Goal: Task Accomplishment & Management: Use online tool/utility

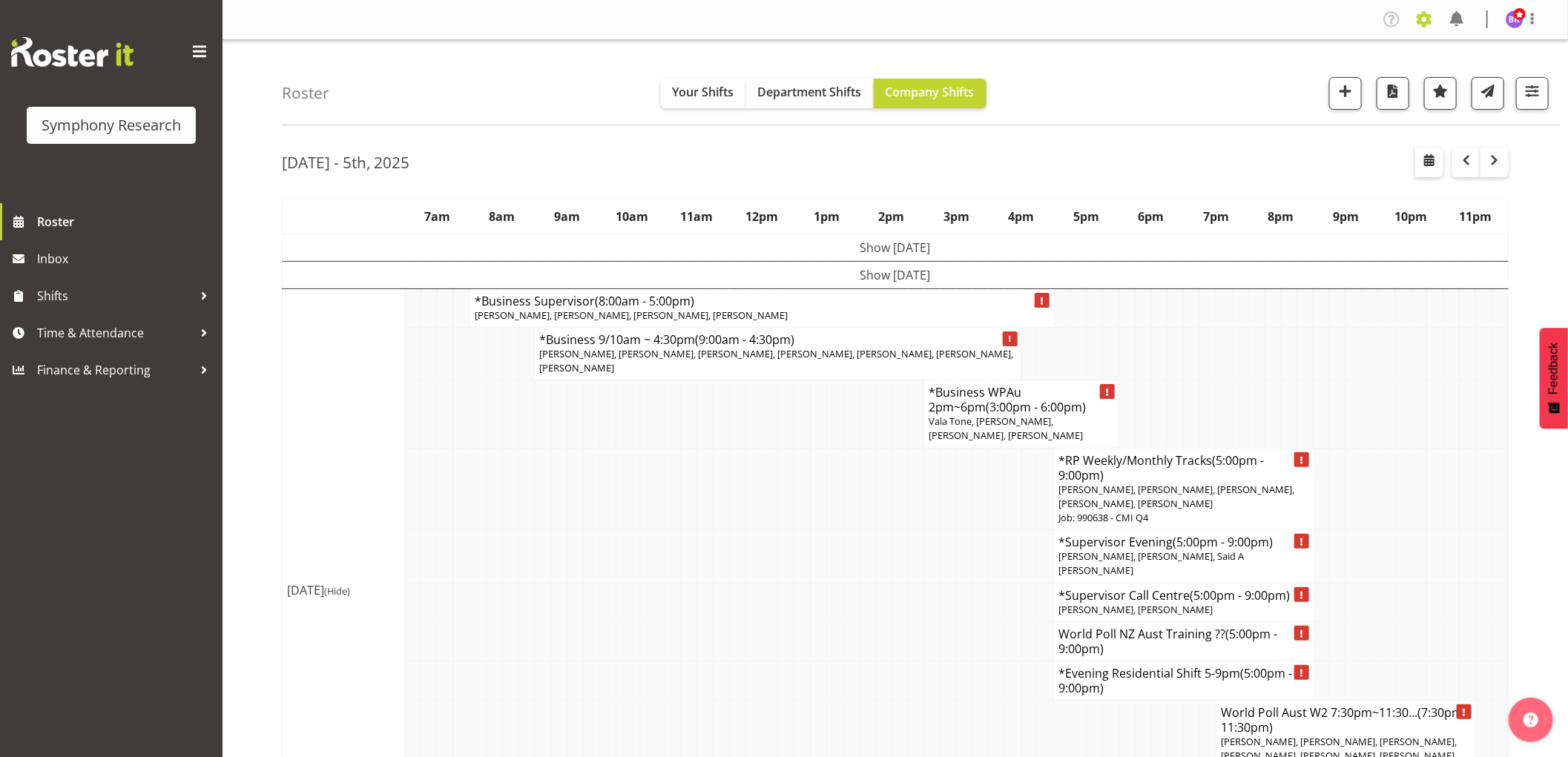
click at [1427, 30] on span at bounding box center [1424, 19] width 24 height 24
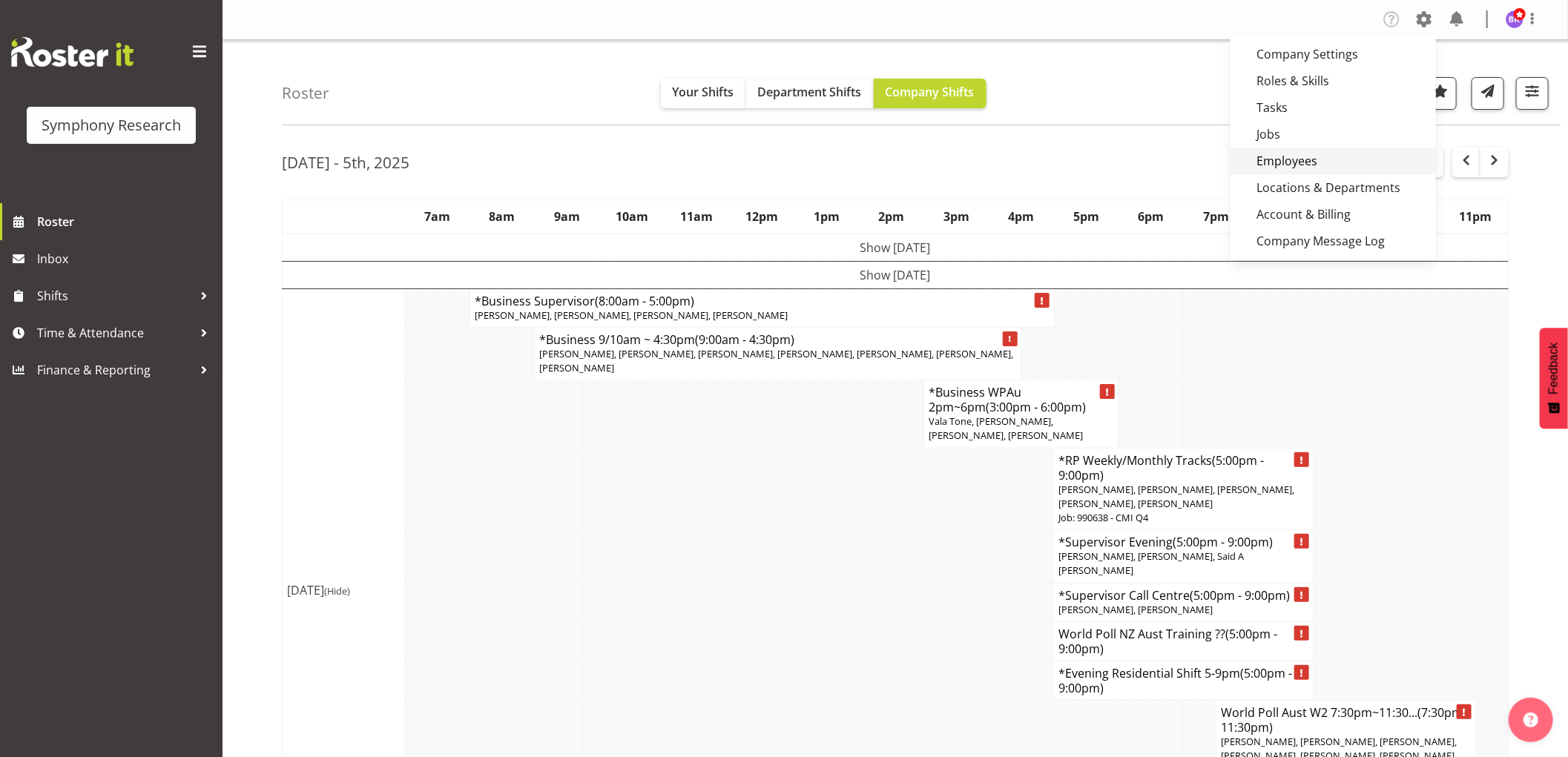
click at [1300, 158] on link "Employees" at bounding box center [1333, 161] width 206 height 27
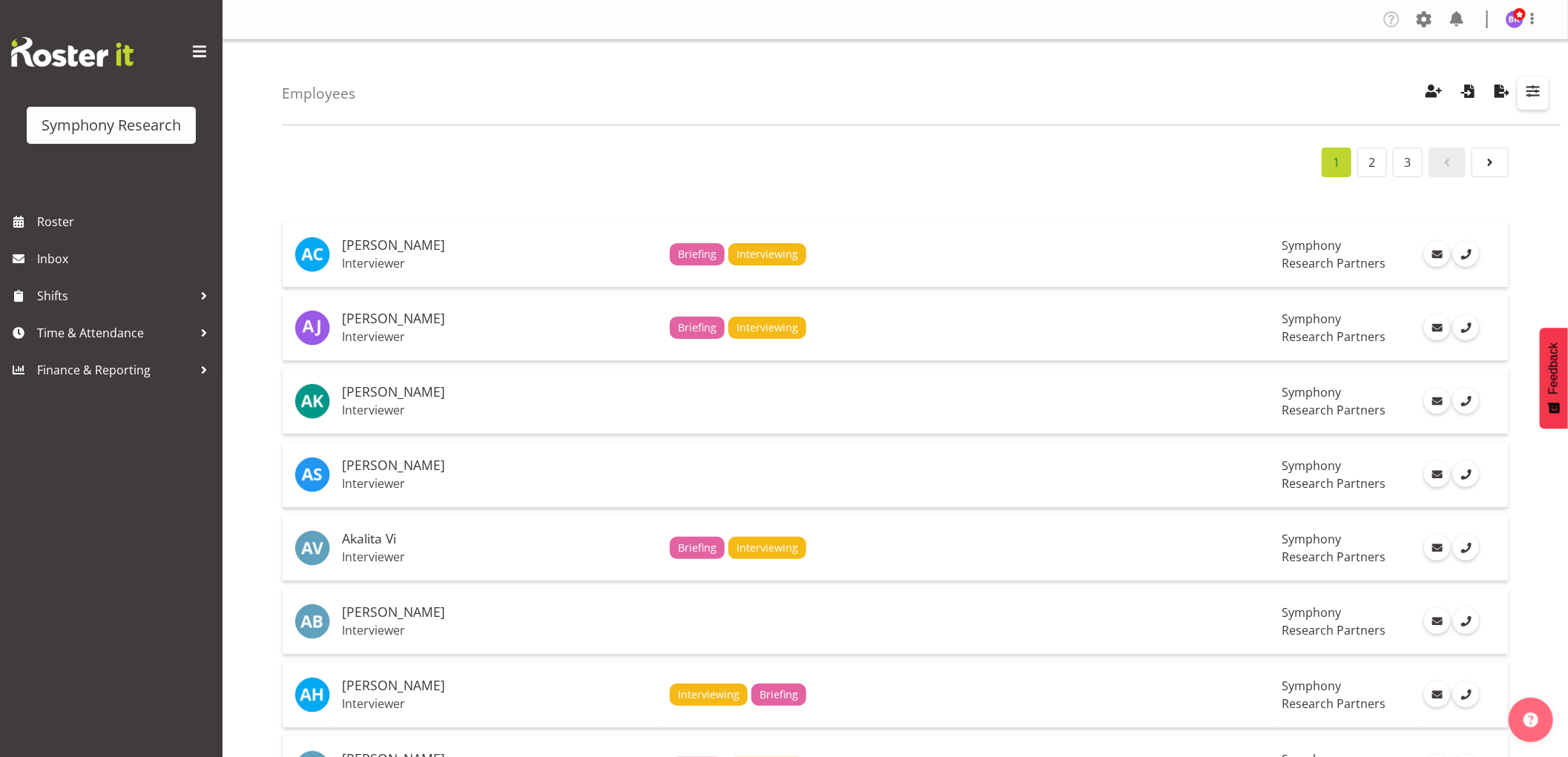
click at [1537, 89] on span "button" at bounding box center [1534, 91] width 19 height 19
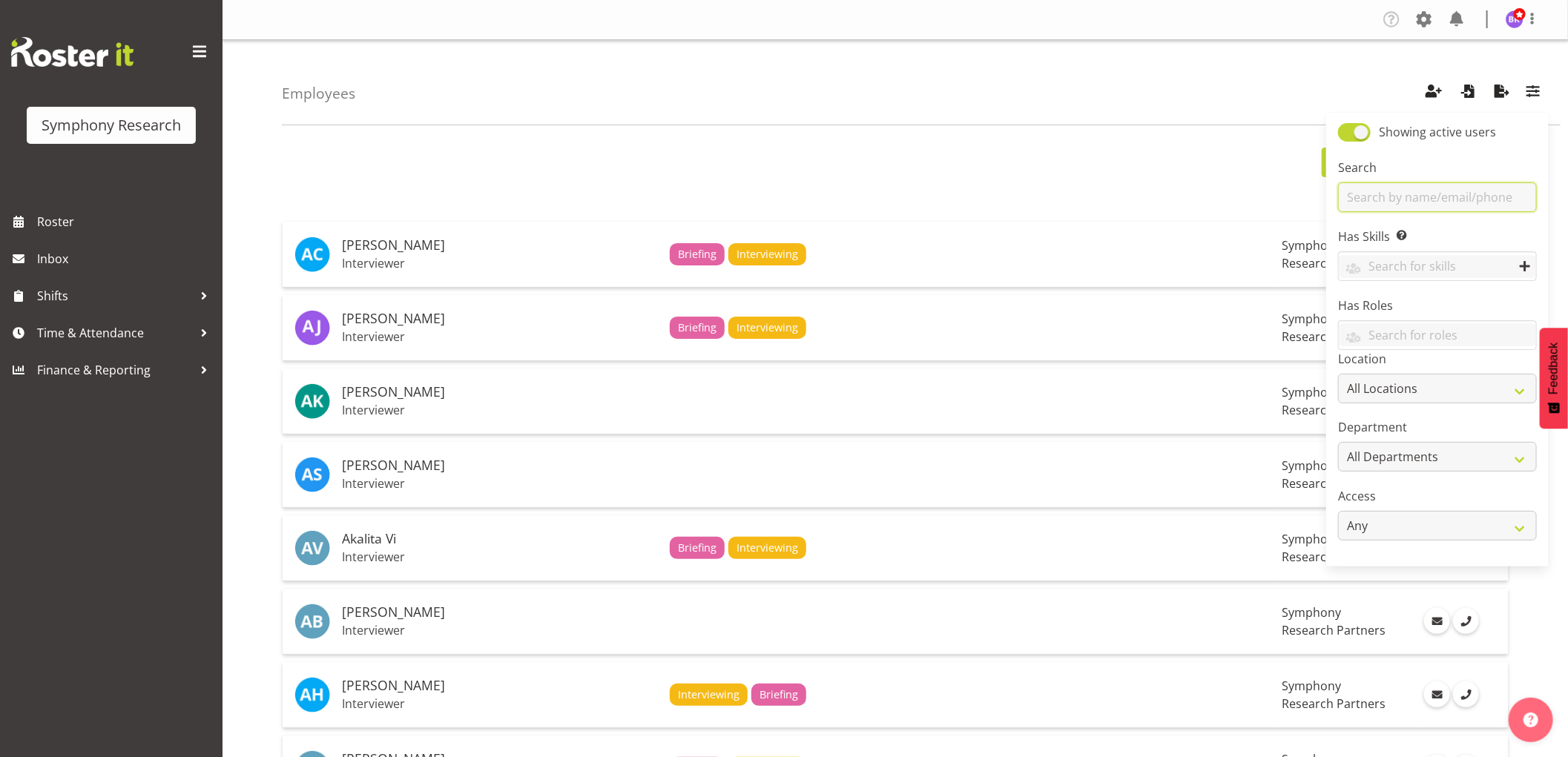
click at [1388, 196] on input "text" at bounding box center [1437, 197] width 199 height 30
type input "lind"
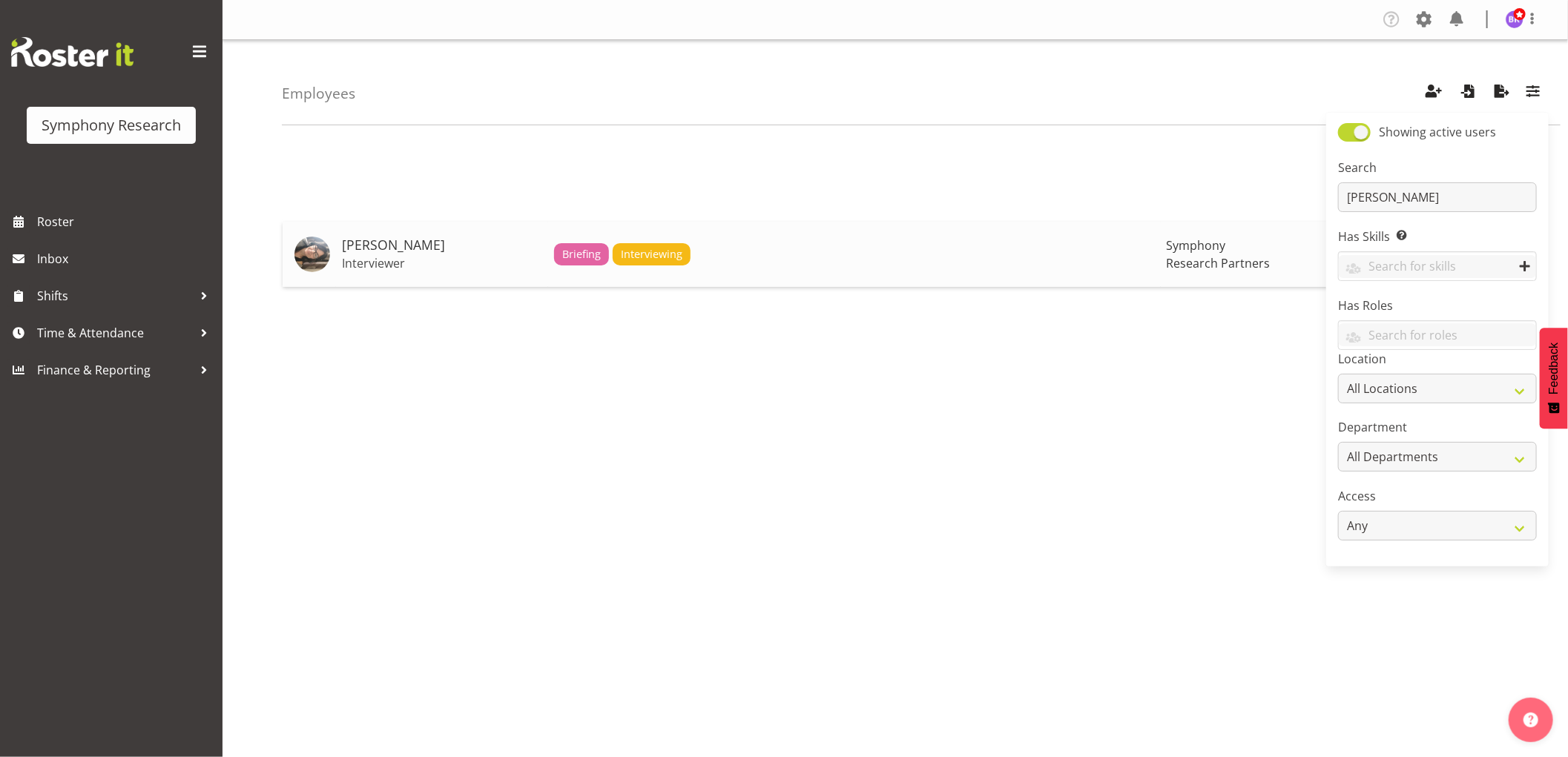
click at [396, 238] on h5 "Lindsay Holland" at bounding box center [442, 245] width 201 height 15
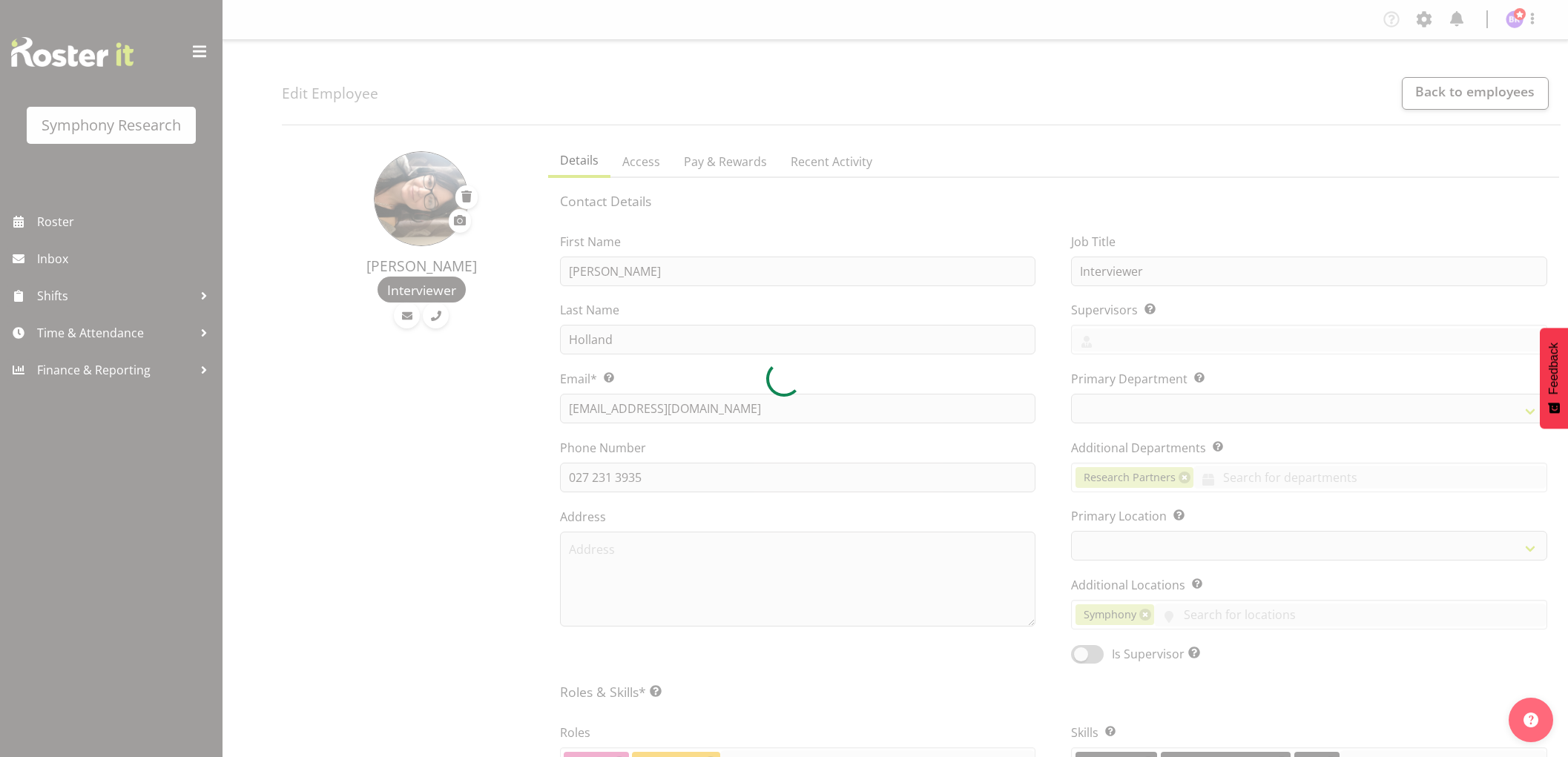
select select "TimelineWeek"
select select
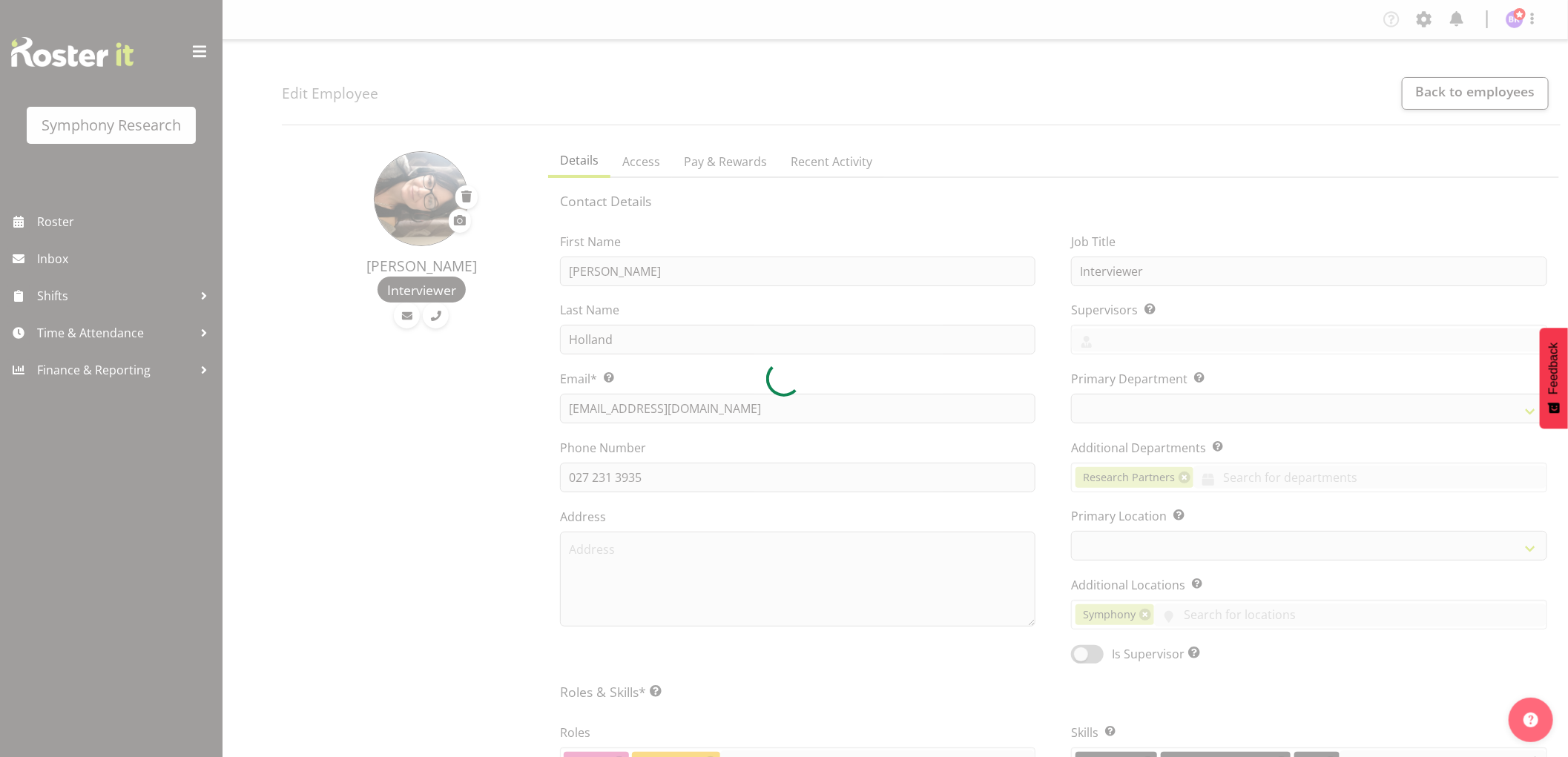
select select
select select "39"
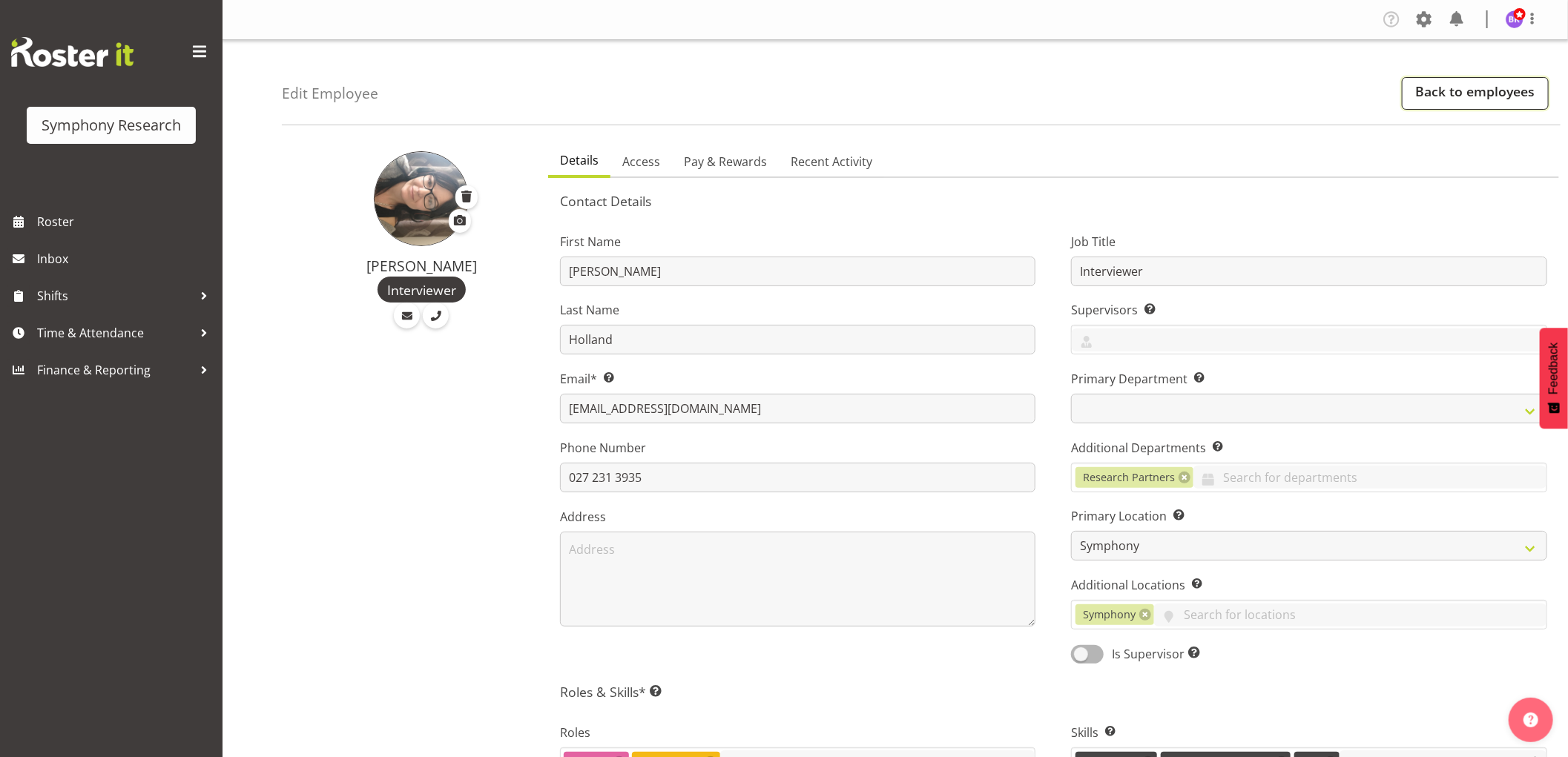
click at [1482, 97] on link "Back to employees" at bounding box center [1475, 93] width 147 height 32
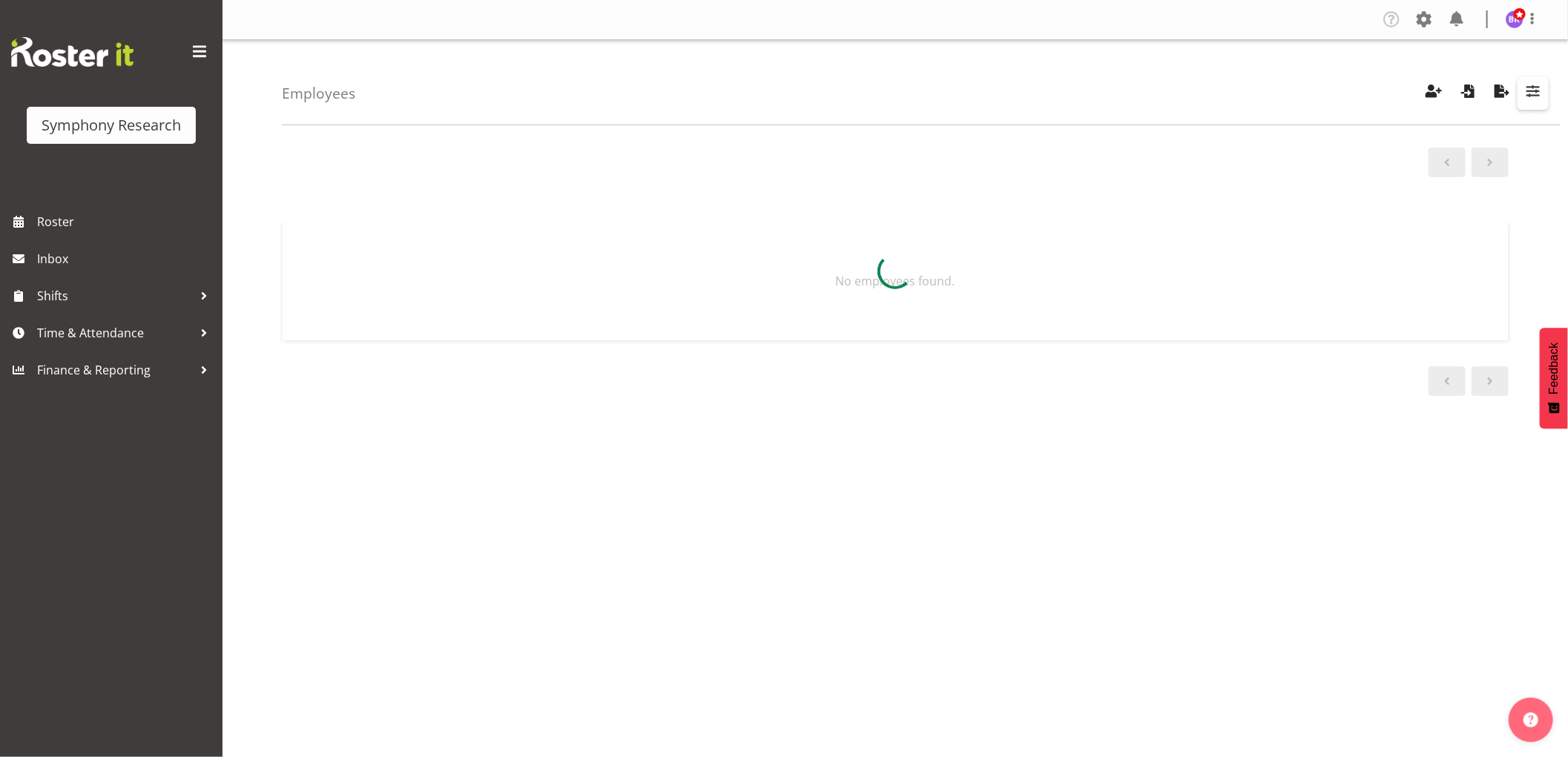
click at [1537, 84] on span "button" at bounding box center [1534, 91] width 19 height 19
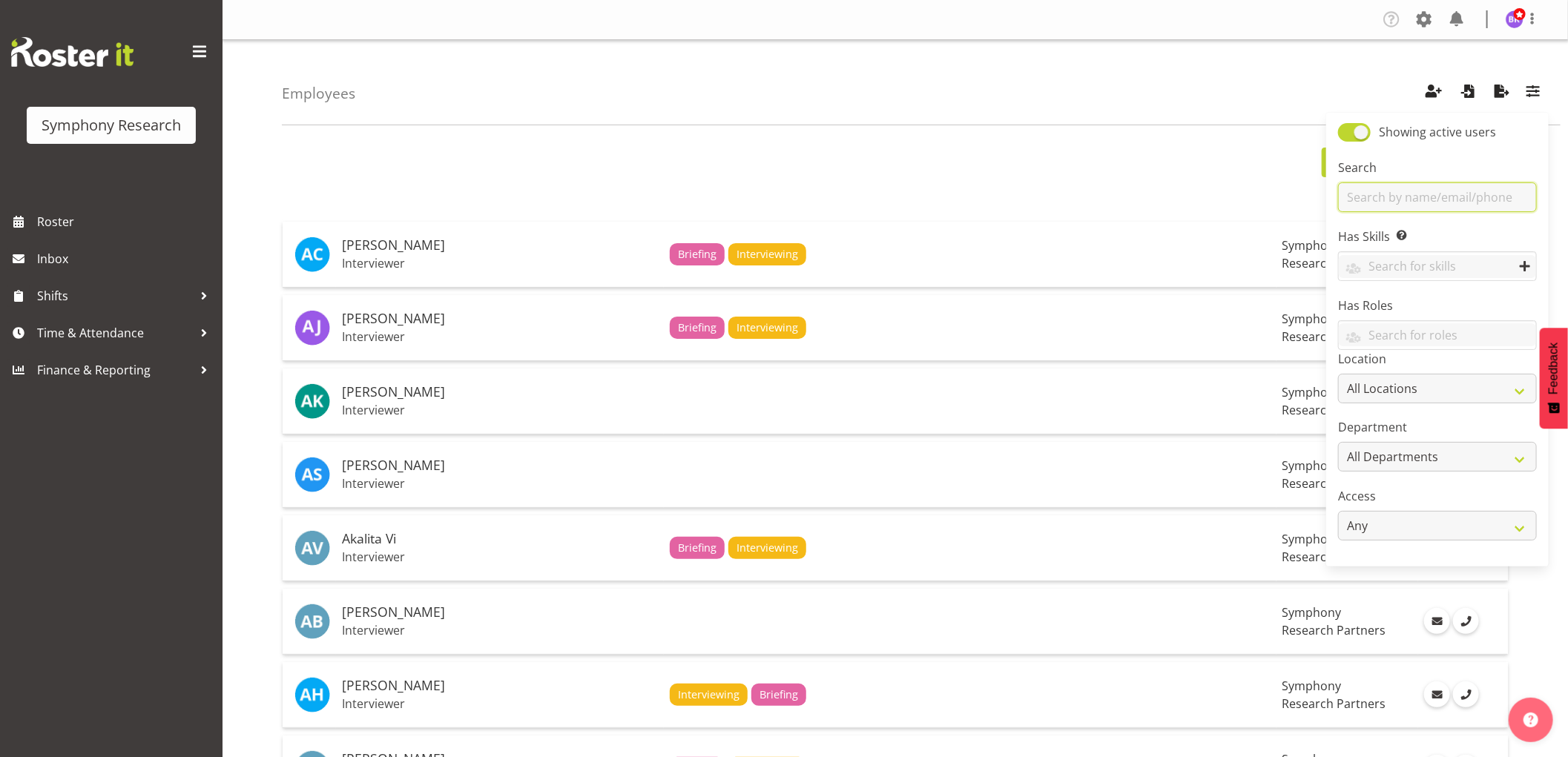
click at [1382, 188] on input "text" at bounding box center [1437, 197] width 199 height 30
type input "virg"
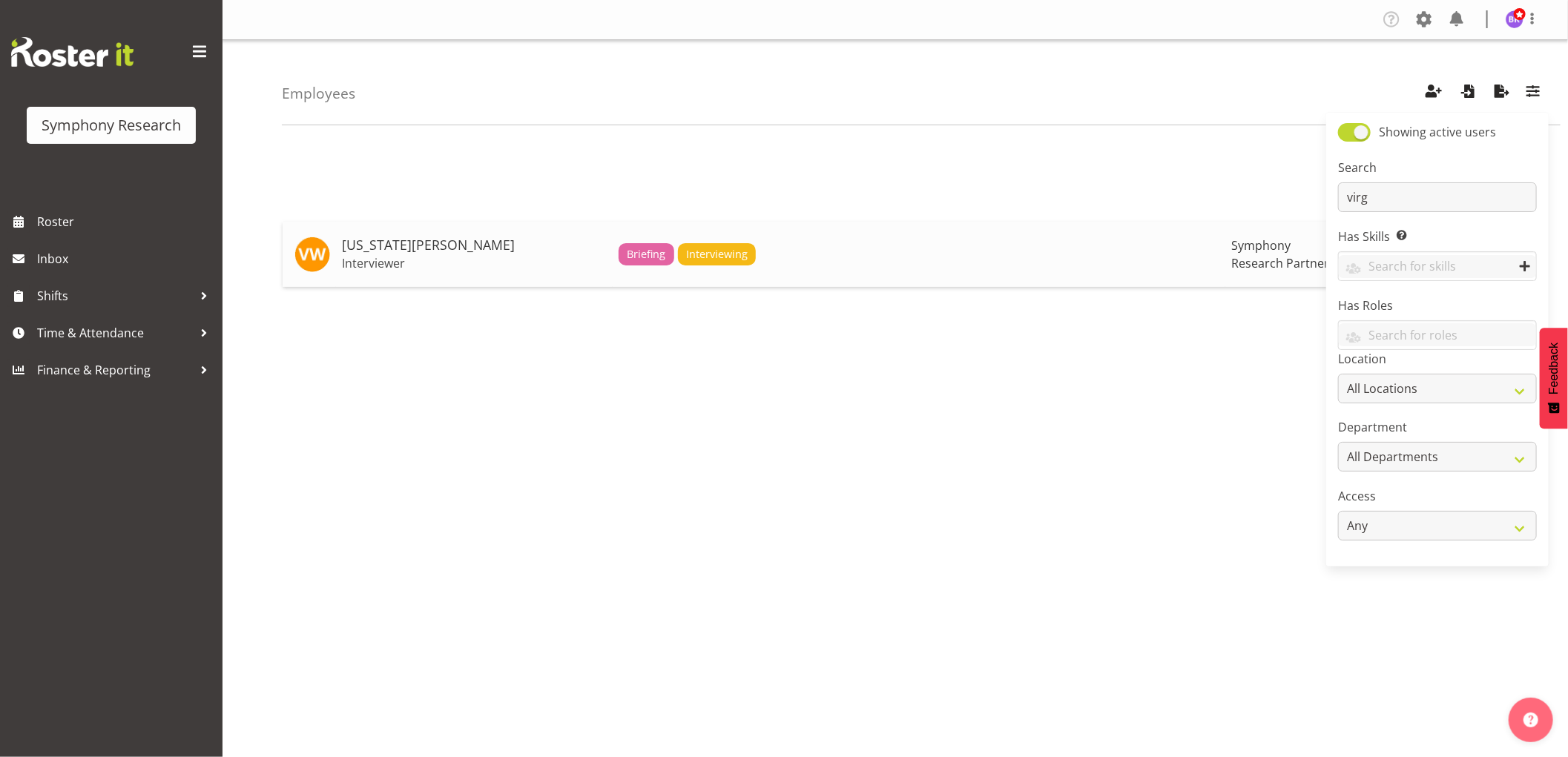
click at [426, 241] on h5 "[US_STATE][PERSON_NAME]" at bounding box center [474, 245] width 265 height 15
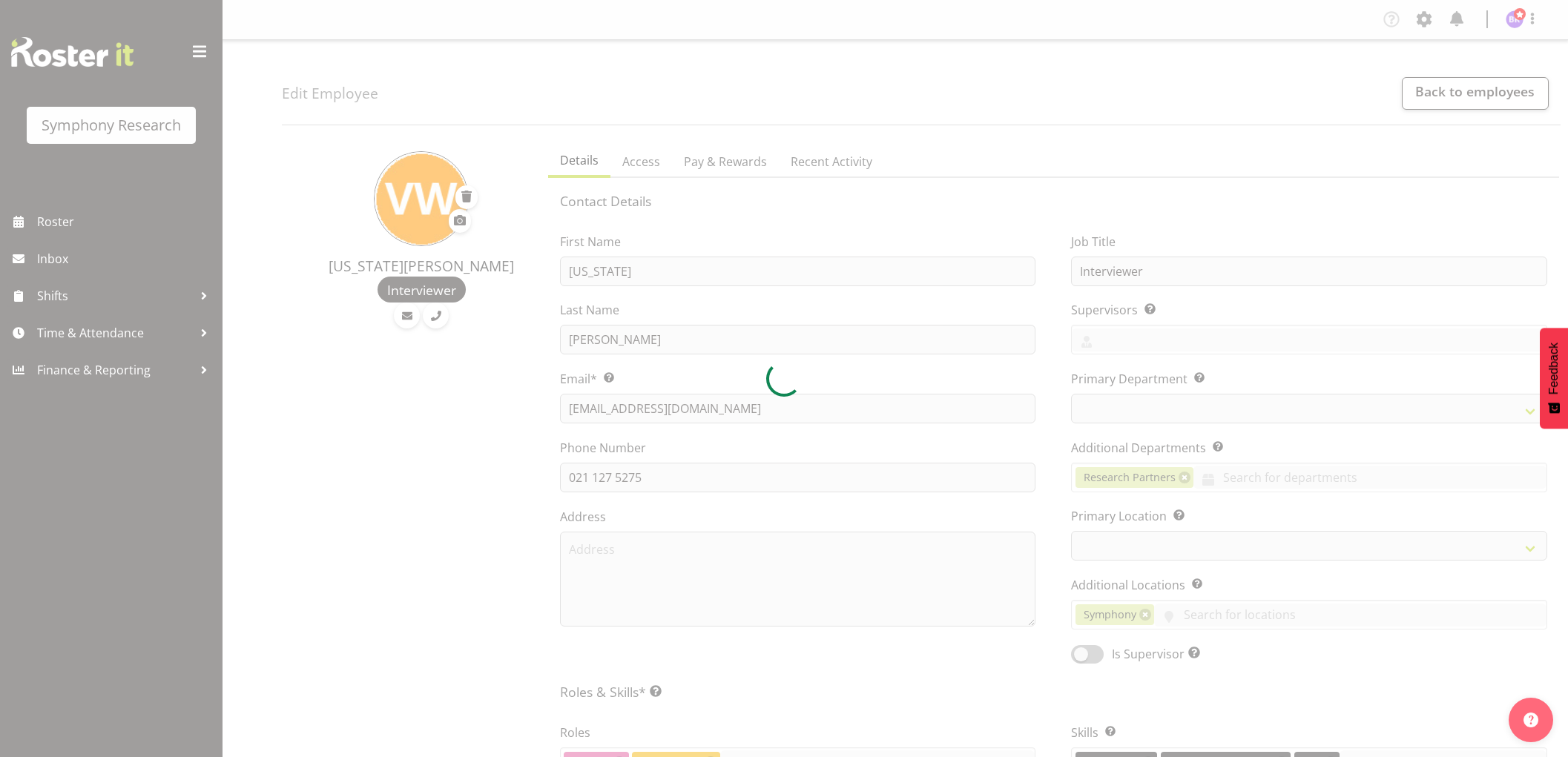
select select "TimelineWeek"
select select
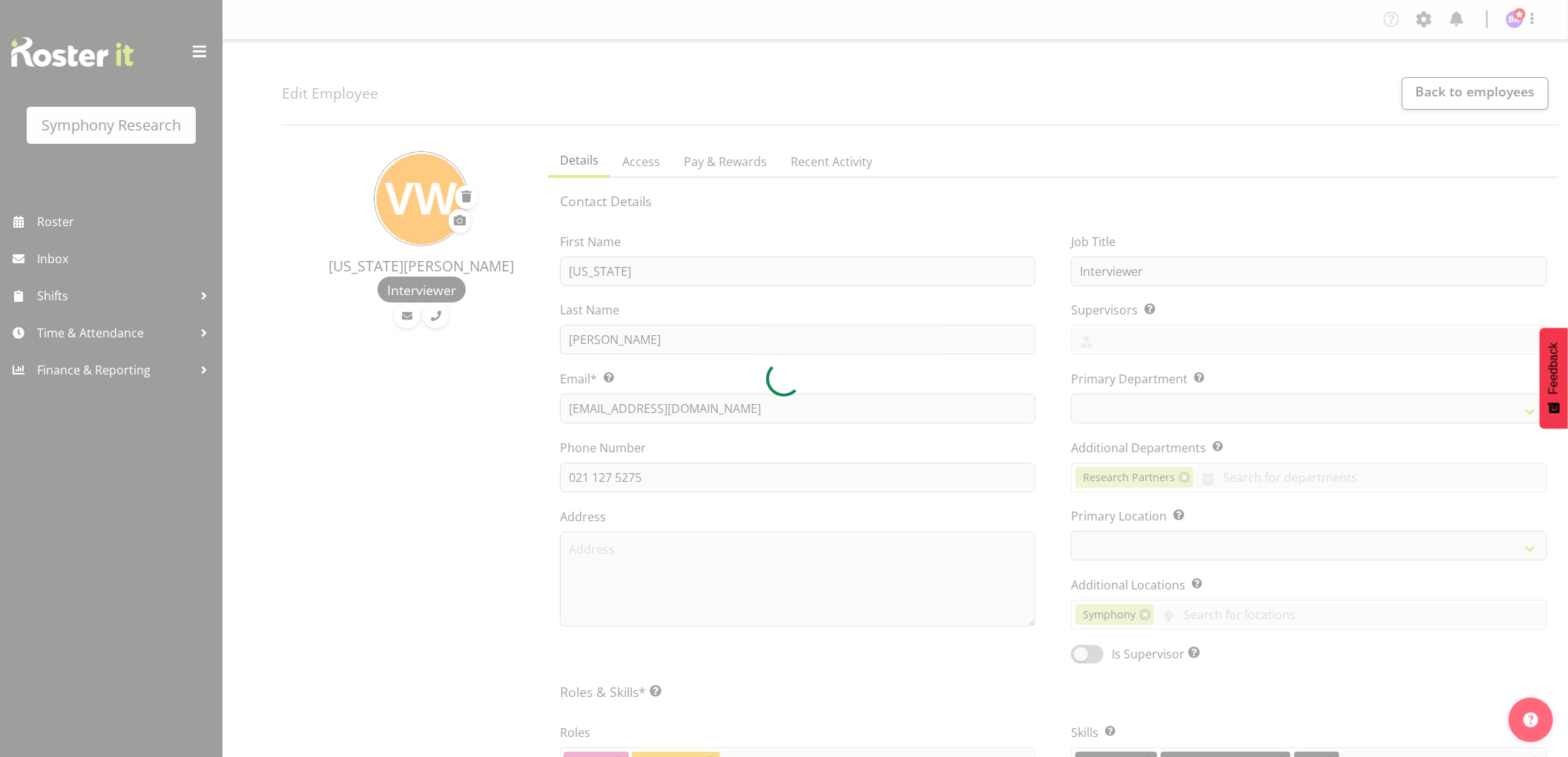
select select
select select "39"
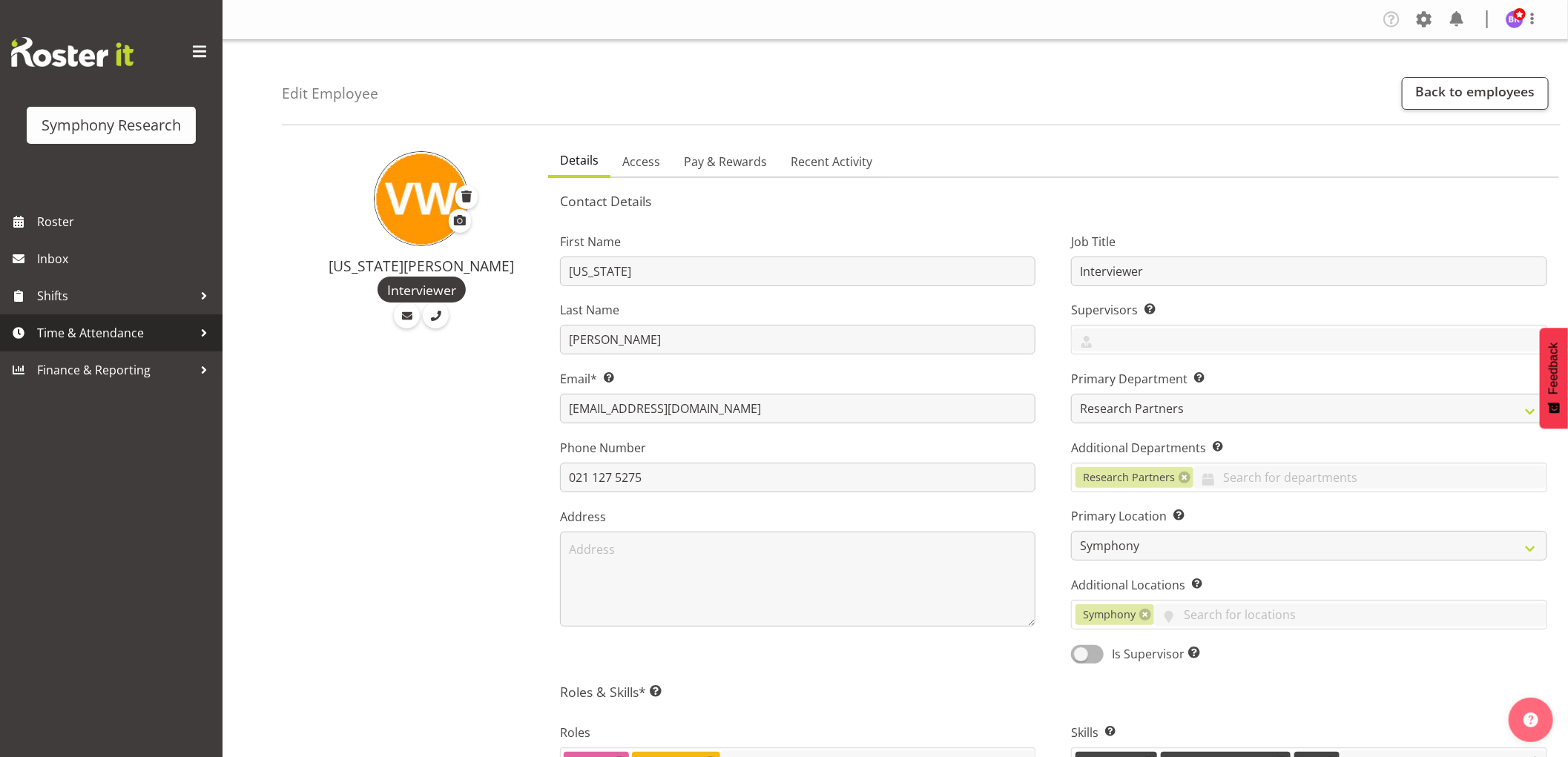
click at [76, 328] on span "Time & Attendance" at bounding box center [115, 332] width 156 height 22
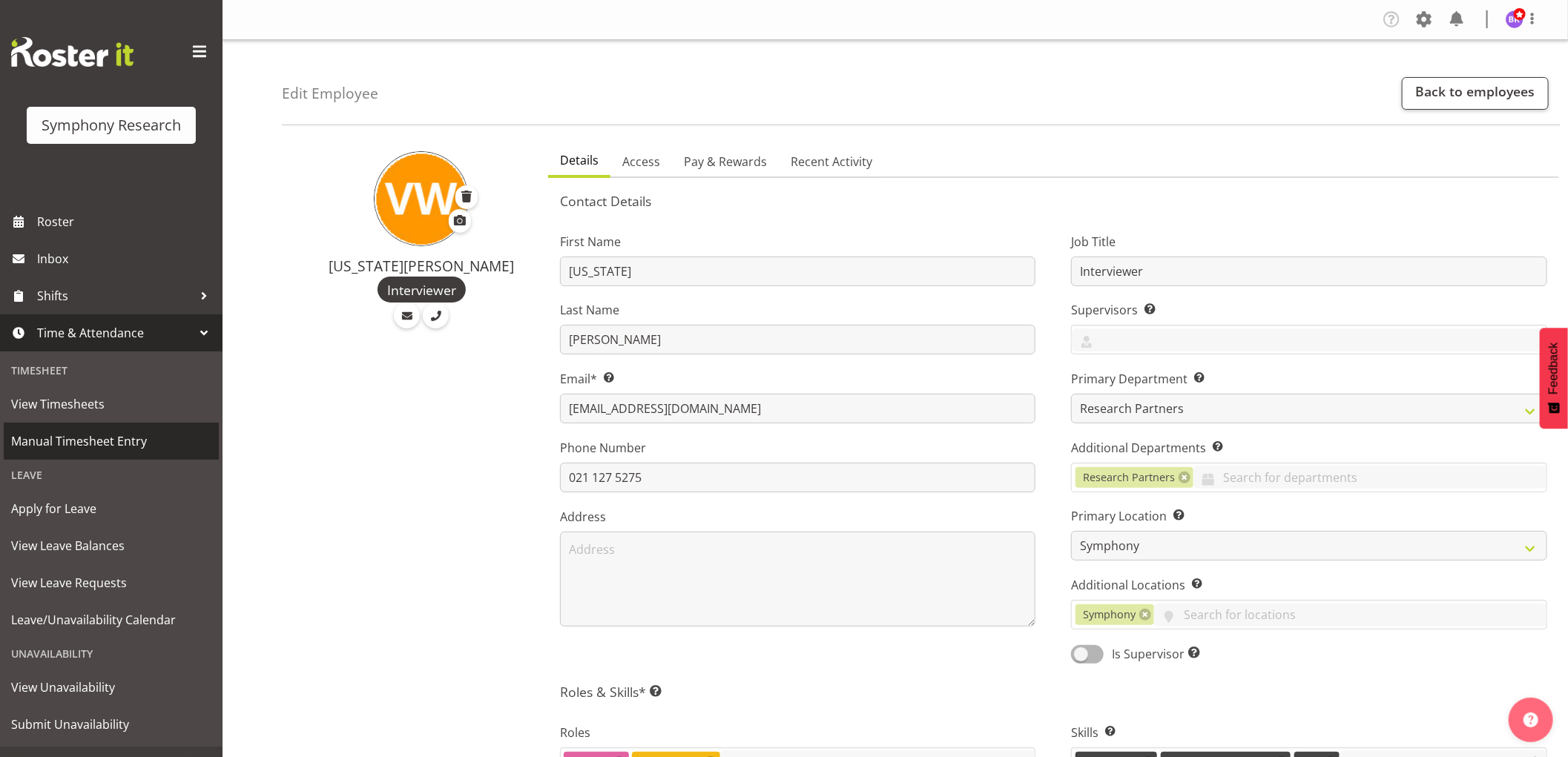
click at [98, 447] on span "Manual Timesheet Entry" at bounding box center [111, 441] width 201 height 22
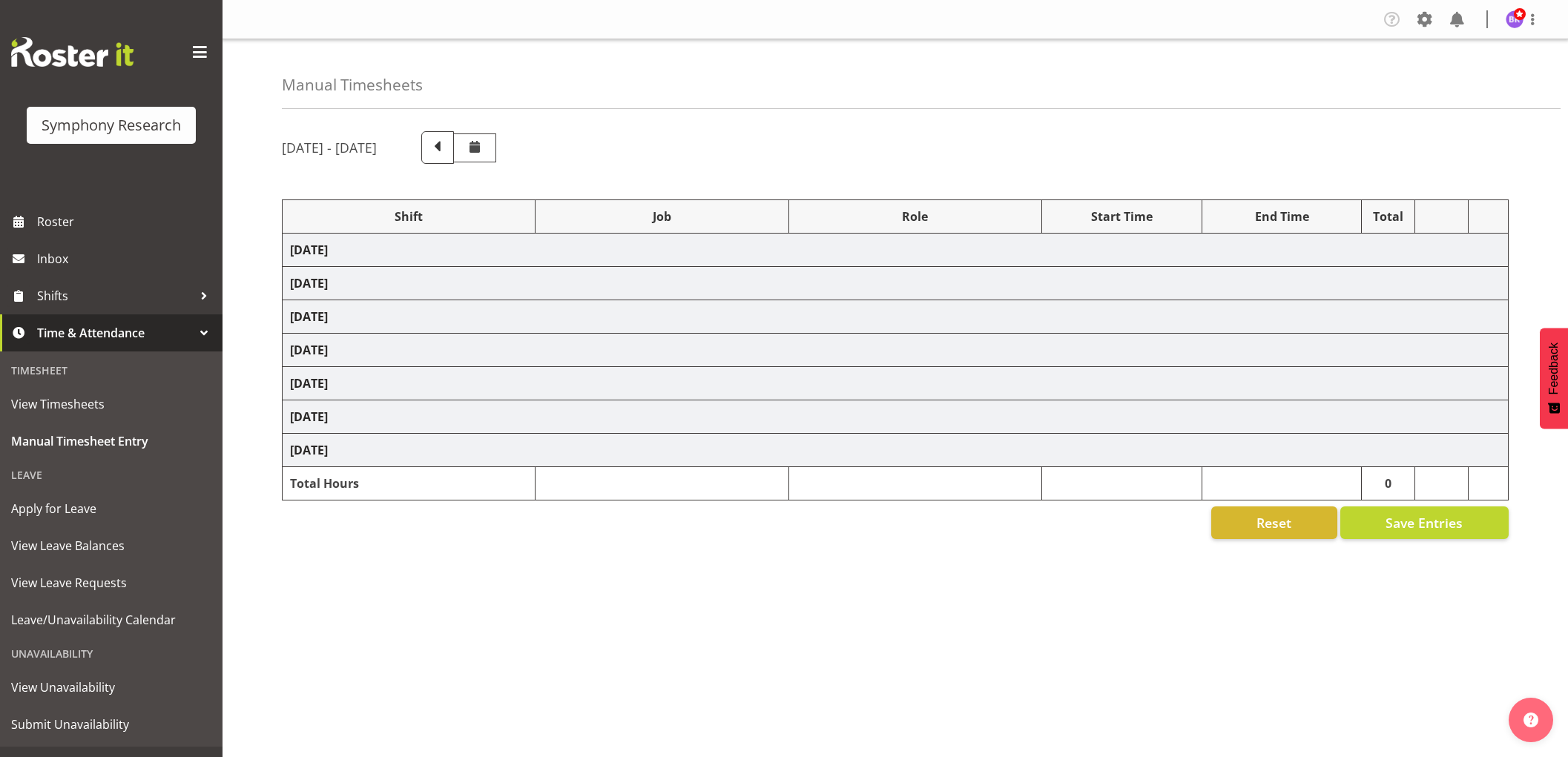
select select "1607"
select select "743"
select select "1607"
select select "9426"
select select "1607"
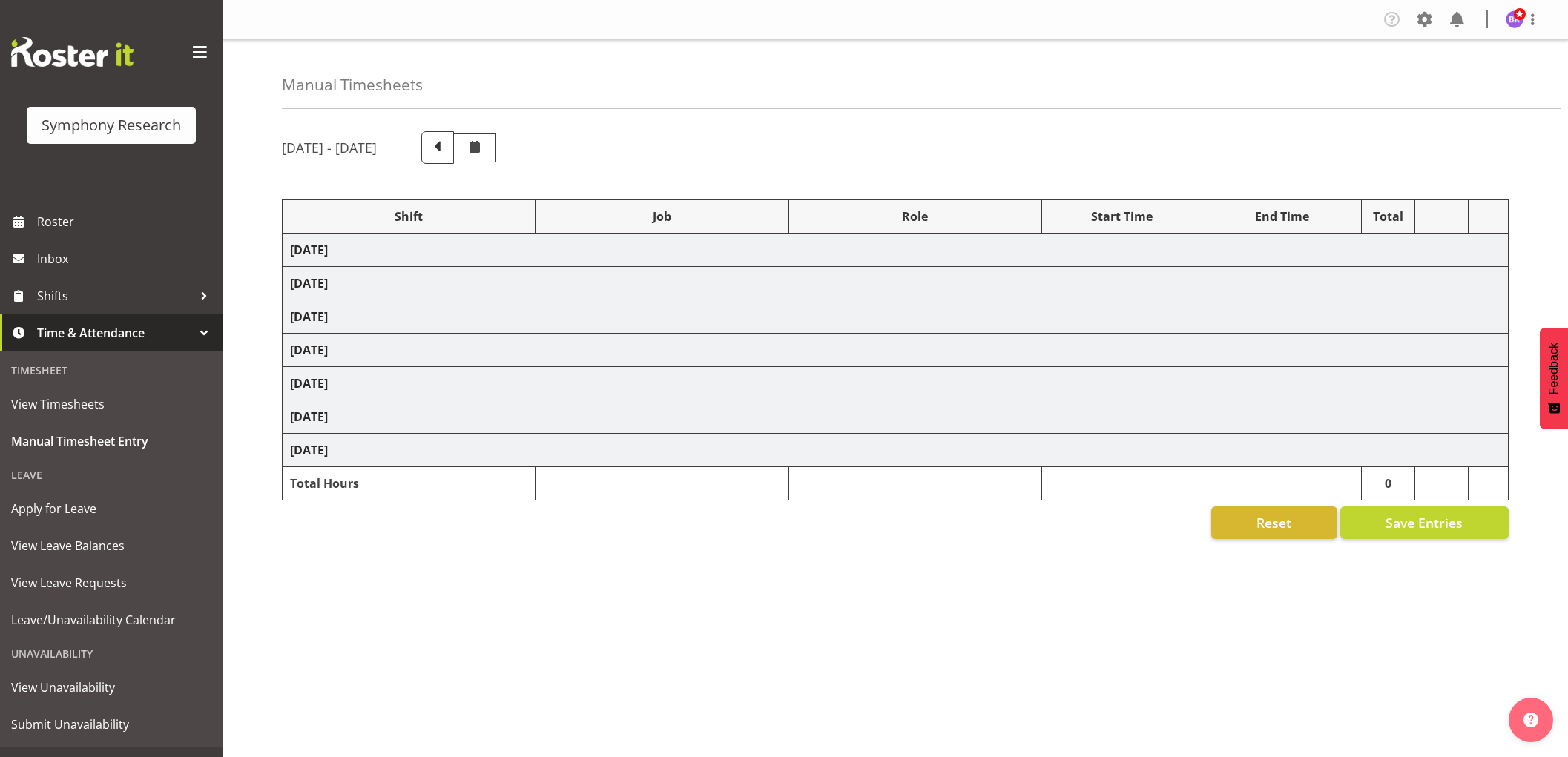
select select "10485"
select select "1607"
select select "10575"
select select "1607"
select select "10633"
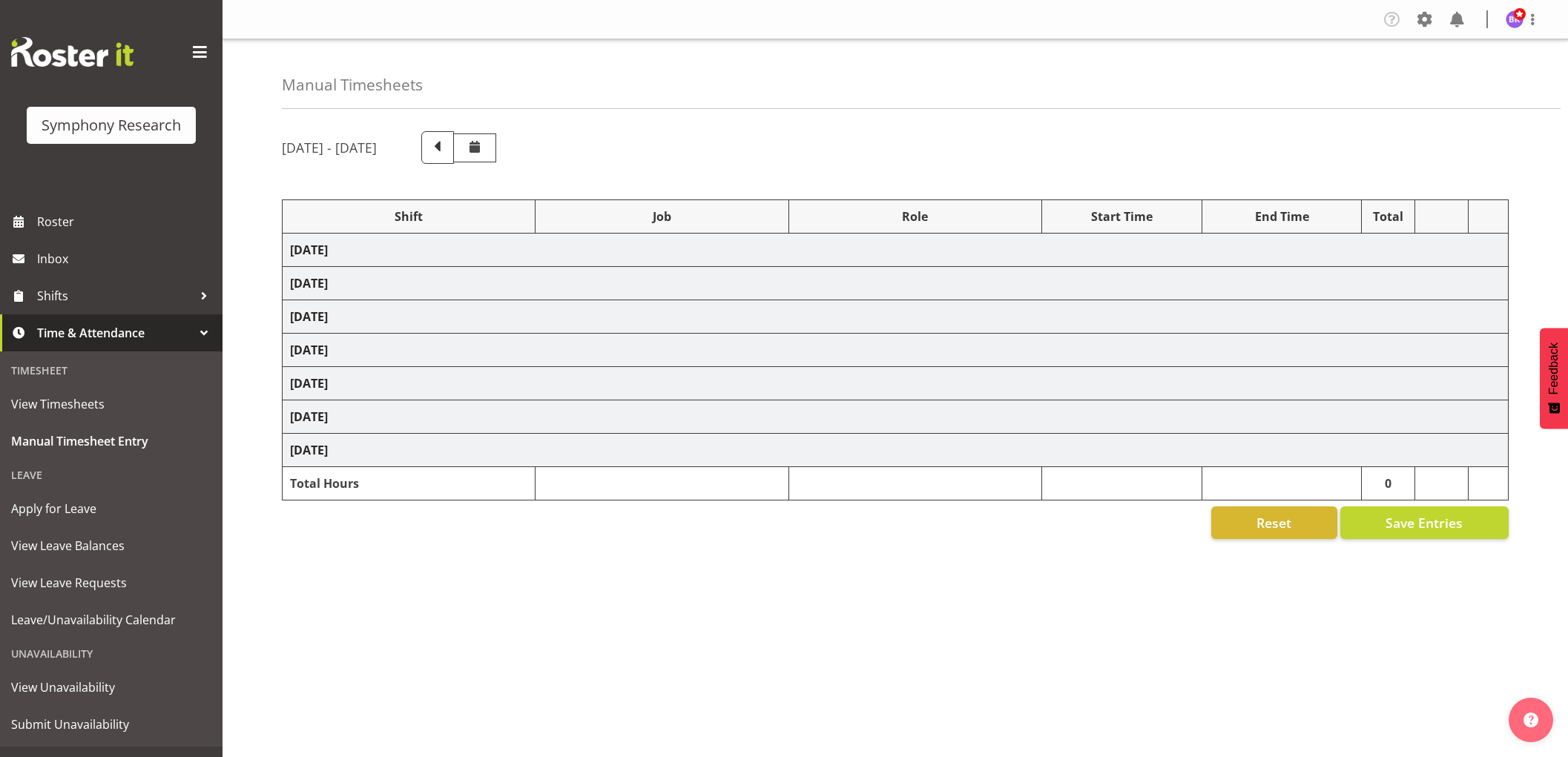
select select "1607"
select select "10733"
select select "1607"
select select "10731"
select select "1607"
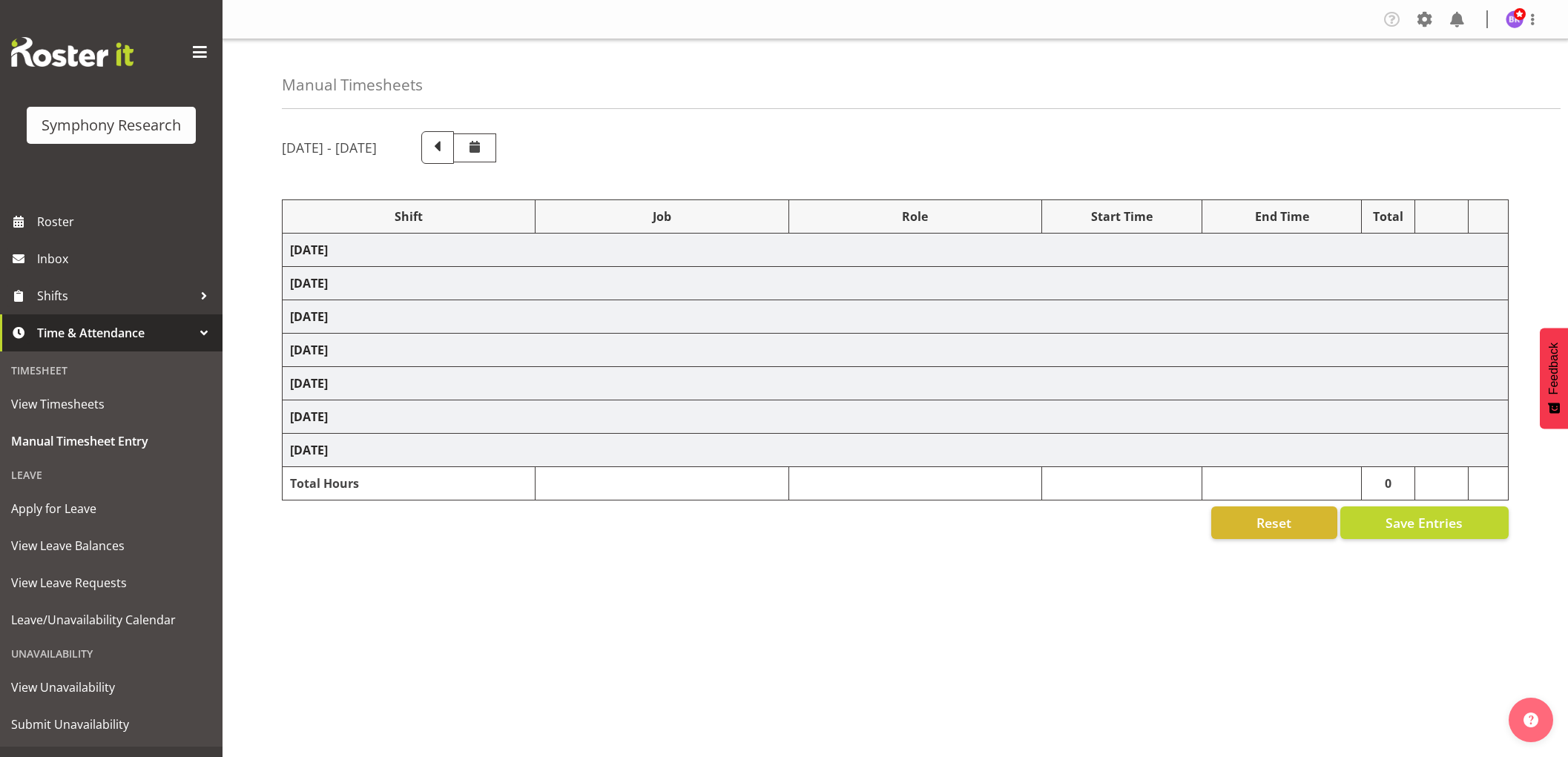
select select "10527"
select select "1607"
select select "10499"
select select "1607"
select select "10587"
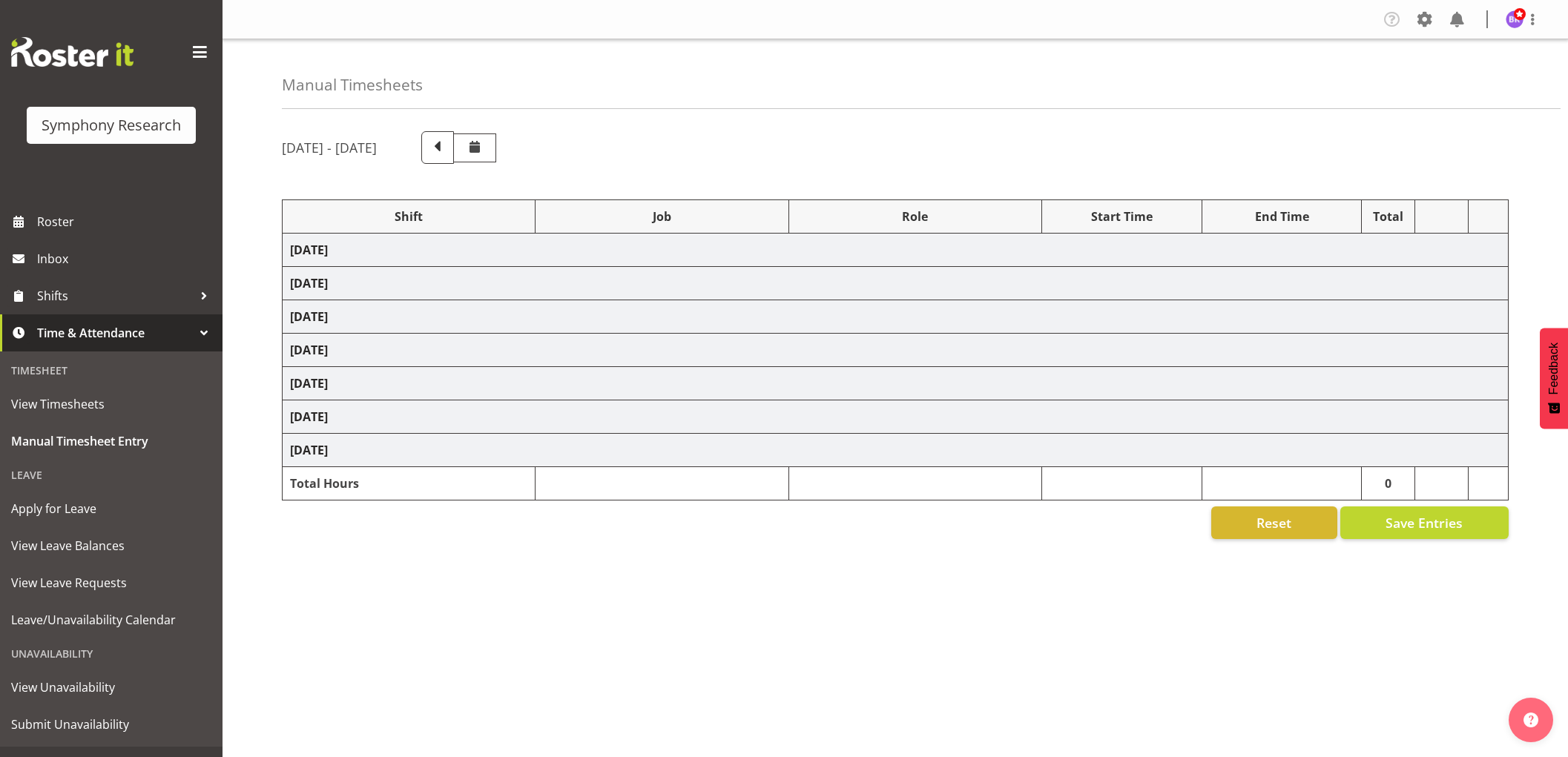
select select "1607"
select select "743"
select select "1607"
select select "10499"
select select "1607"
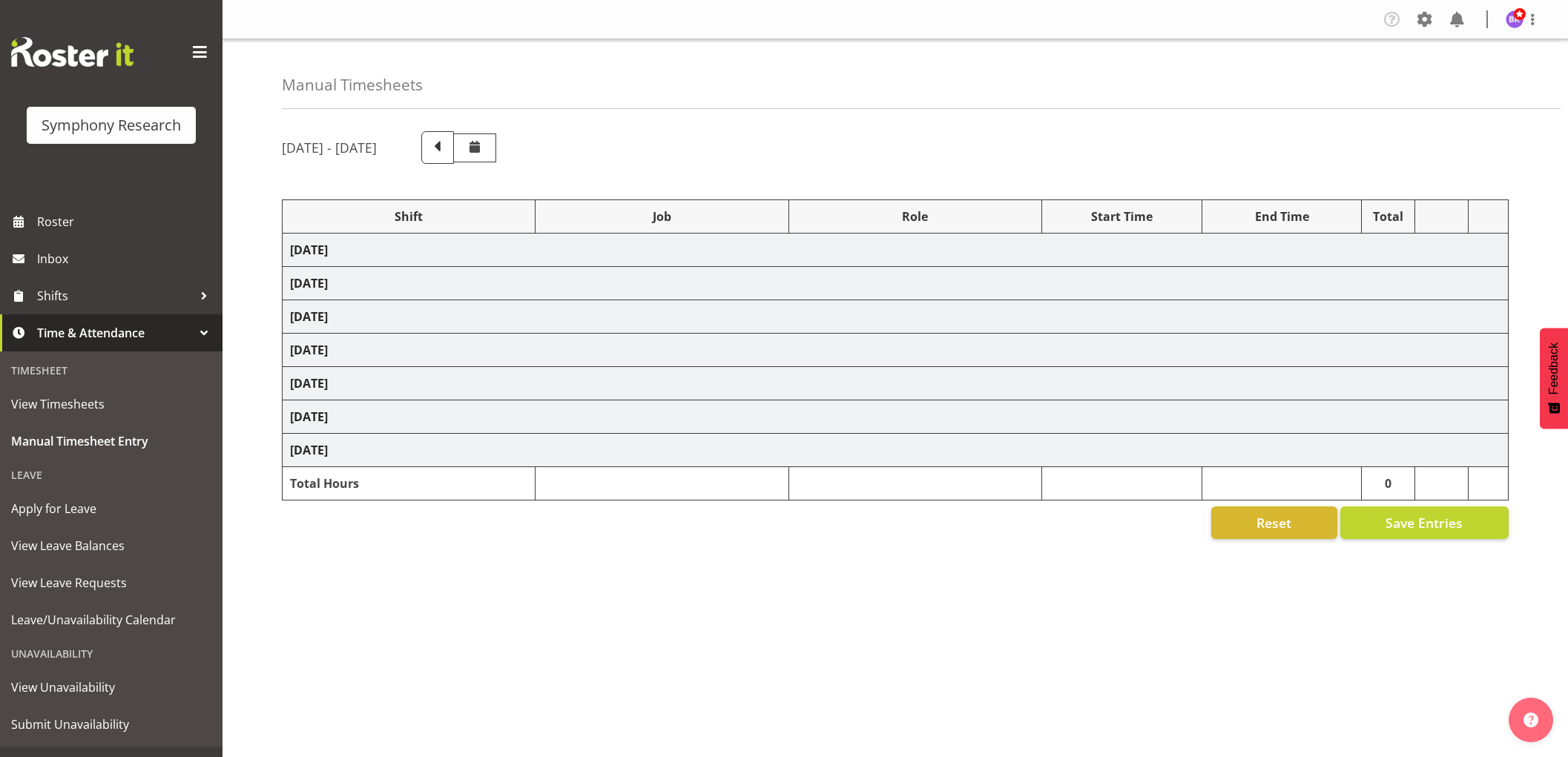
select select "10527"
select select "1607"
select select "10733"
select select "1607"
select select "10587"
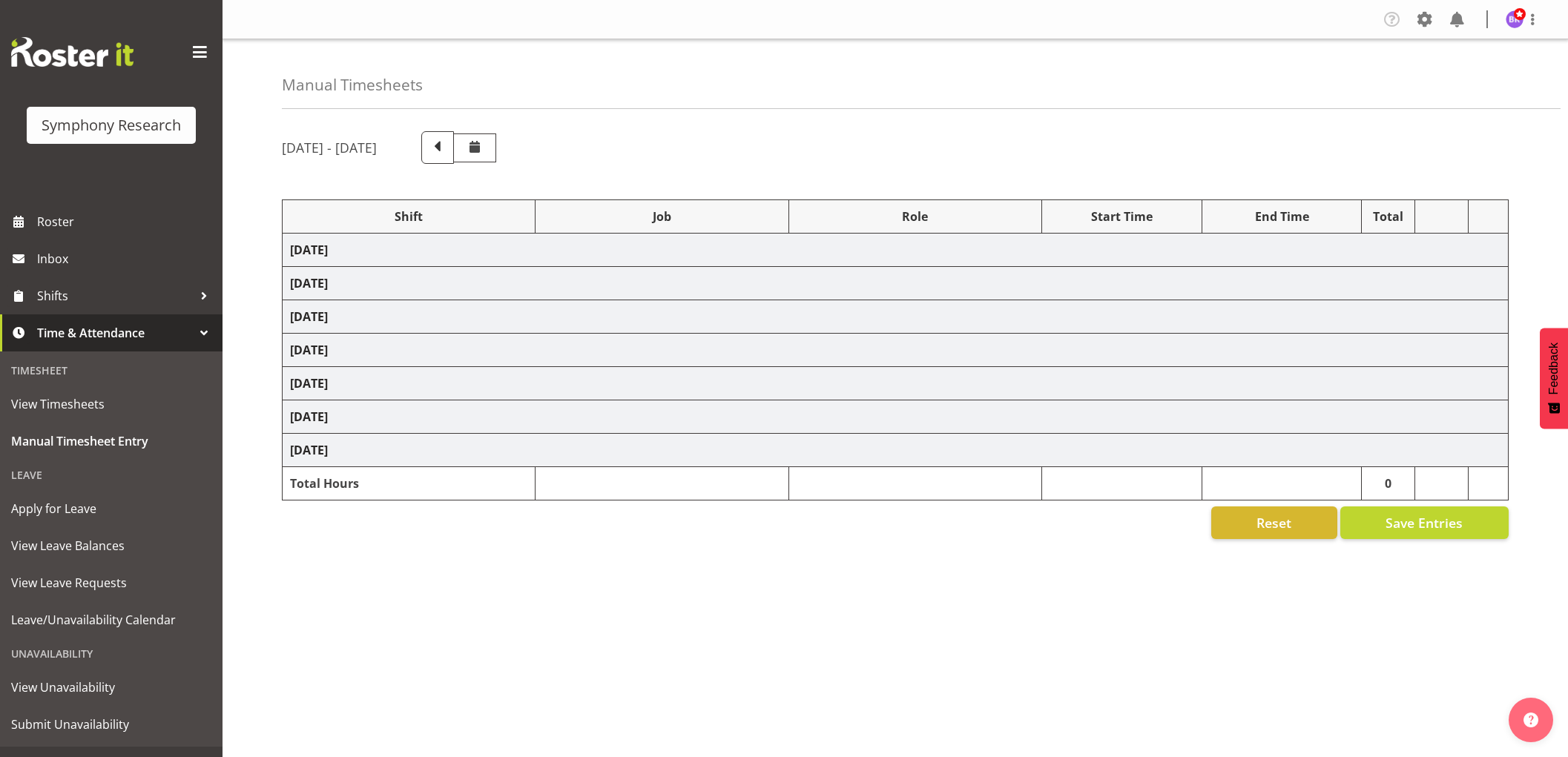
select select "1607"
select select "743"
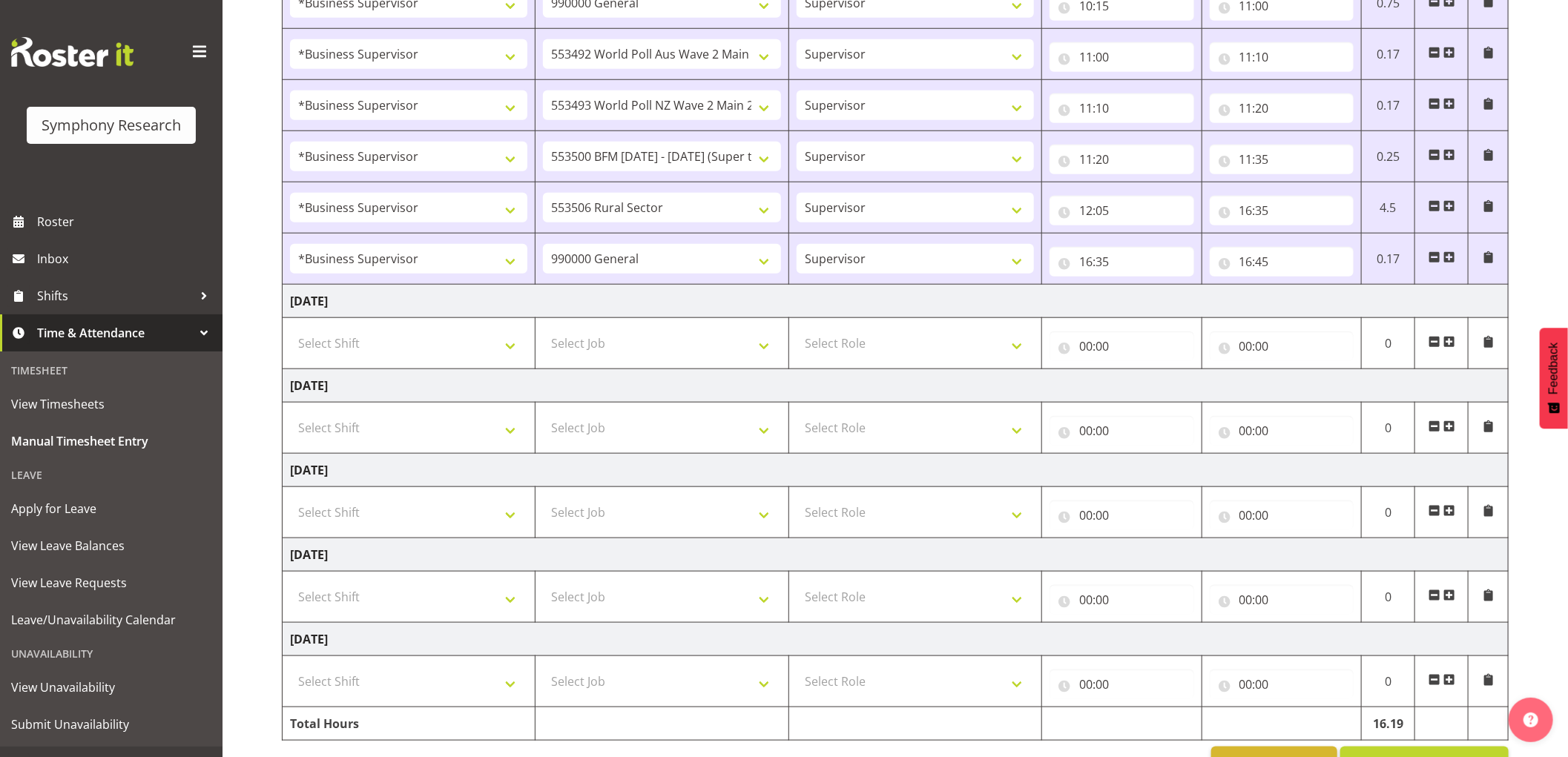
scroll to position [885, 0]
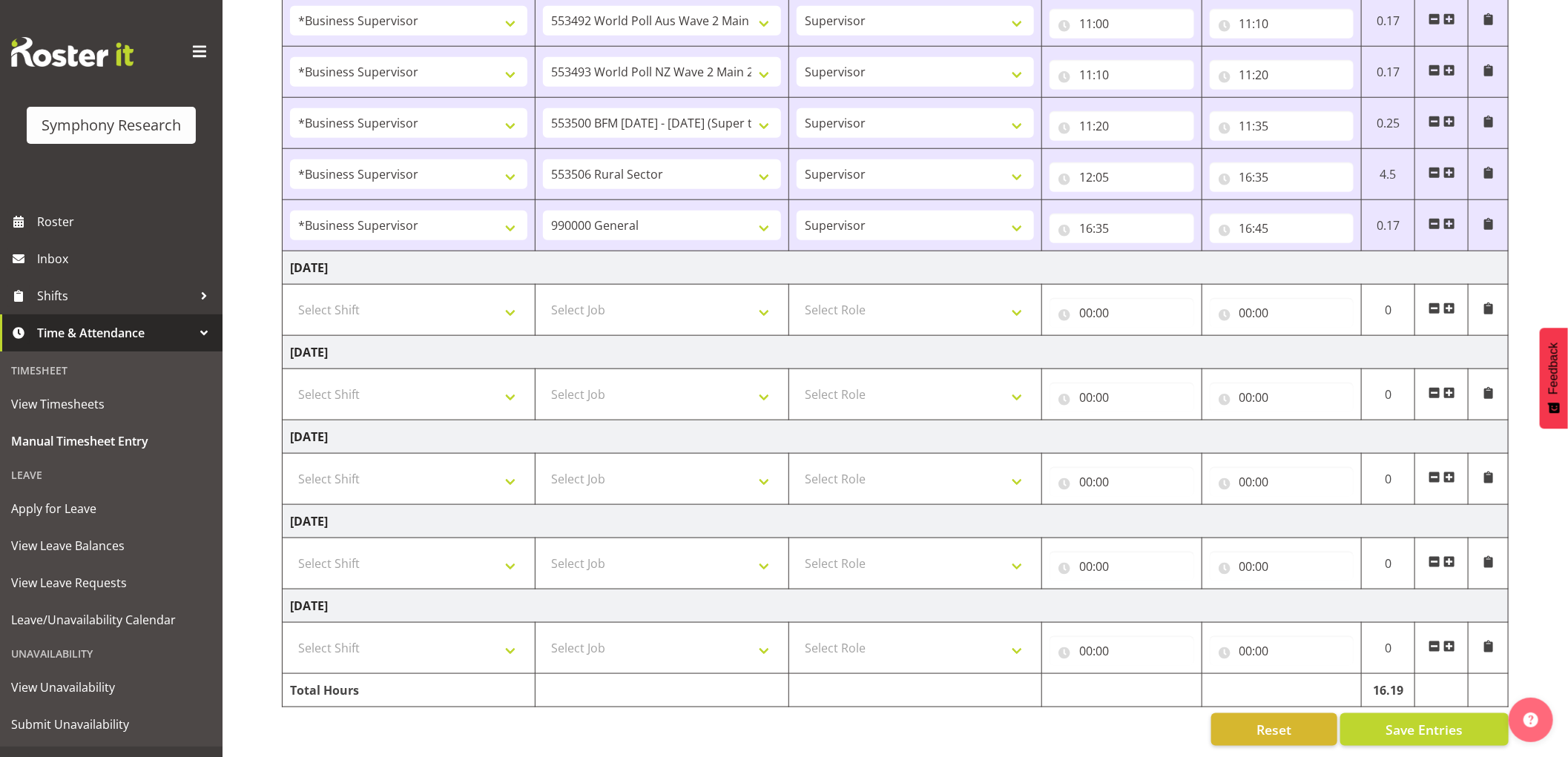
click at [457, 312] on td "Select Shift !!Weekend Residential (Roster IT Shift Label) *Business 9/10am ~ 4…" at bounding box center [409, 310] width 253 height 51
click at [461, 298] on select "Select Shift !!Weekend Residential (Roster IT Shift Label) *Business 9/10am ~ 4…" at bounding box center [409, 309] width 237 height 30
select select "1607"
click at [290, 295] on select "Select Shift !!Weekend Residential (Roster IT Shift Label) *Business 9/10am ~ 4…" at bounding box center [409, 309] width 237 height 30
click at [651, 303] on select "Select Job 550060 IF Admin 553492 World Poll Aus Wave 2 Main 2025 553493 World …" at bounding box center [661, 309] width 237 height 30
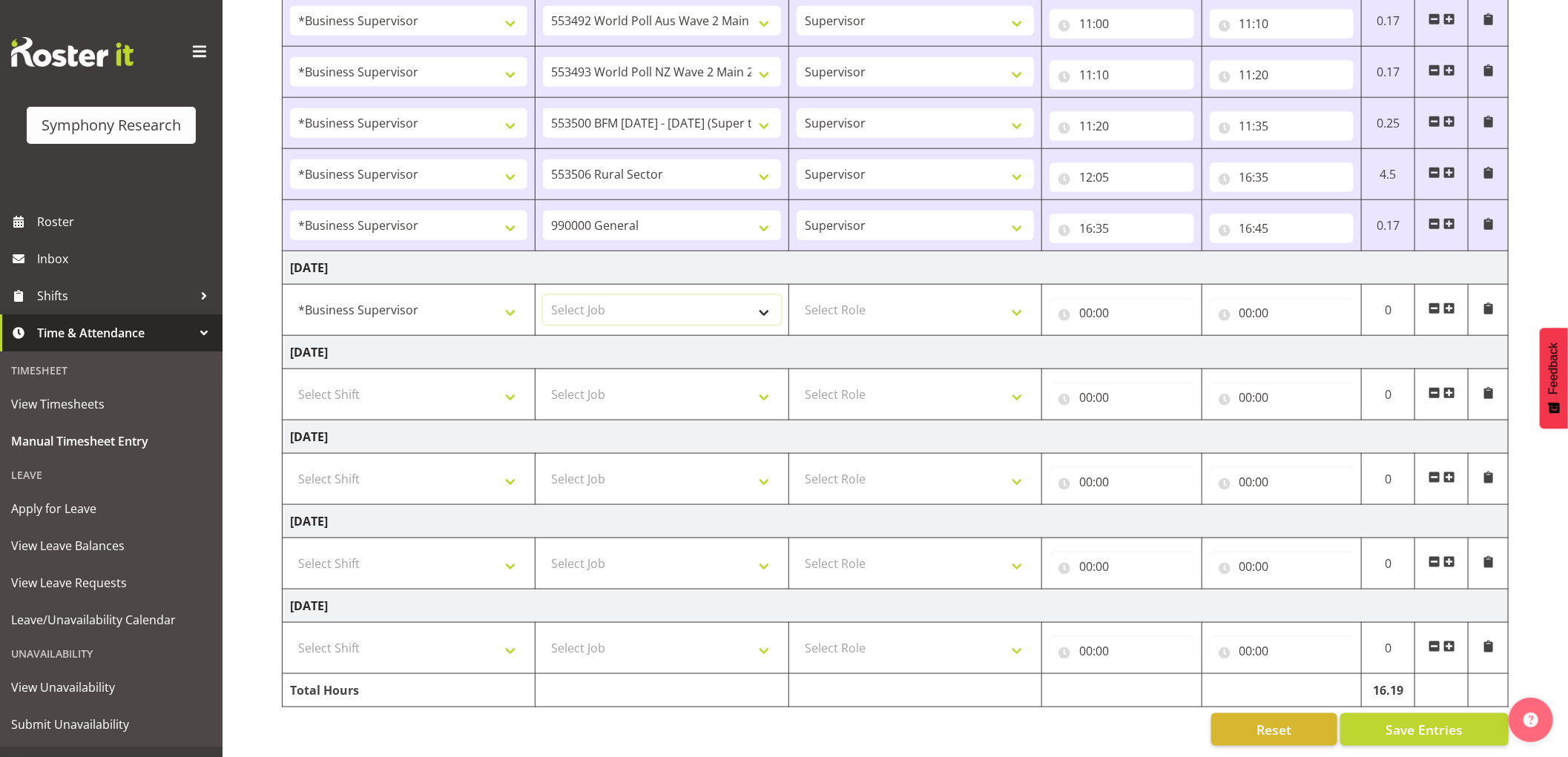
select select "743"
click at [543, 295] on select "Select Job 550060 IF Admin 553492 World Poll Aus Wave 2 Main 2025 553493 World …" at bounding box center [661, 309] width 237 height 30
click at [929, 300] on select "Select Role Supervisor Interviewing Briefing" at bounding box center [916, 309] width 237 height 30
select select "45"
click at [797, 295] on select "Select Role Supervisor Interviewing Briefing" at bounding box center [916, 309] width 237 height 30
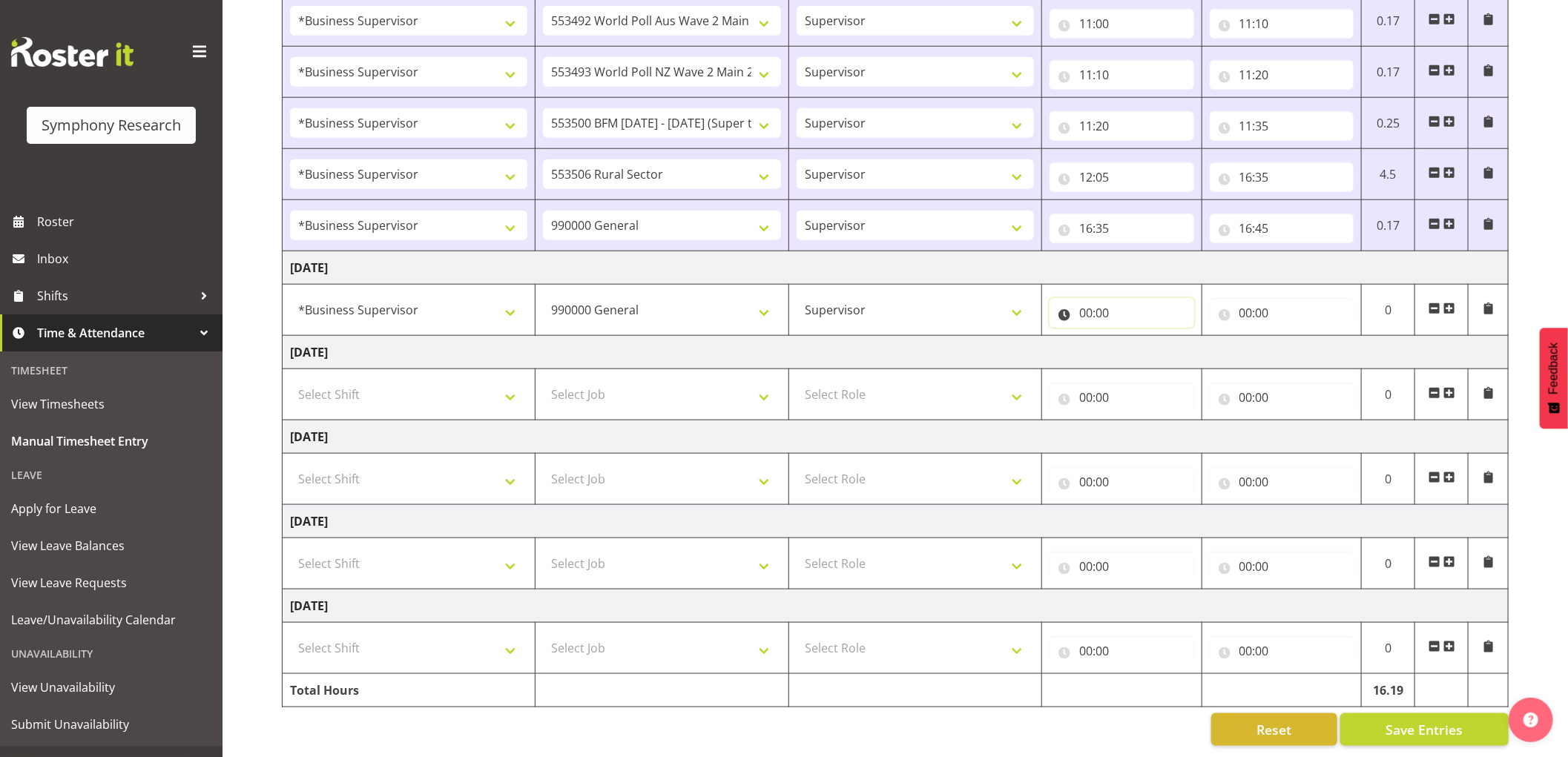
click at [1083, 298] on input "00:00" at bounding box center [1122, 313] width 145 height 30
click at [1146, 337] on select "00 01 02 03 04 05 06 07 08 09 10 11 12 13 14 15 16 17 18 19 20 21 22 23" at bounding box center [1150, 352] width 33 height 30
select select "8"
click at [1134, 337] on select "00 01 02 03 04 05 06 07 08 09 10 11 12 13 14 15 16 17 18 19 20 21 22 23" at bounding box center [1150, 352] width 33 height 30
type input "08:00"
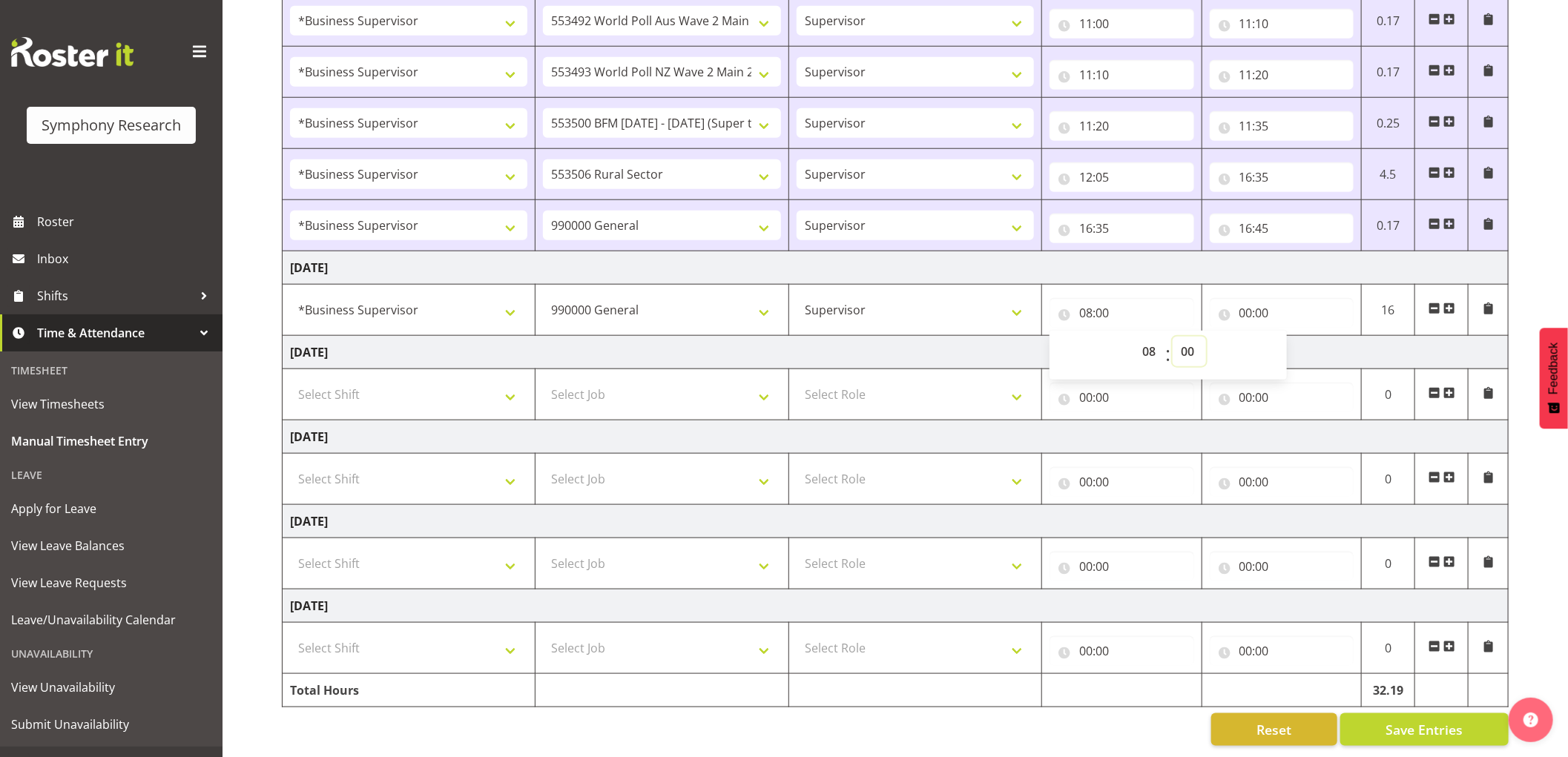
click at [1184, 337] on select "00 01 02 03 04 05 06 07 08 09 10 11 12 13 14 15 16 17 18 19 20 21 22 23 24 25 2…" at bounding box center [1189, 352] width 33 height 30
select select "5"
click at [1173, 337] on select "00 01 02 03 04 05 06 07 08 09 10 11 12 13 14 15 16 17 18 19 20 21 22 23 24 25 2…" at bounding box center [1189, 352] width 33 height 30
type input "08:05"
click at [1249, 298] on input "00:00" at bounding box center [1282, 313] width 145 height 30
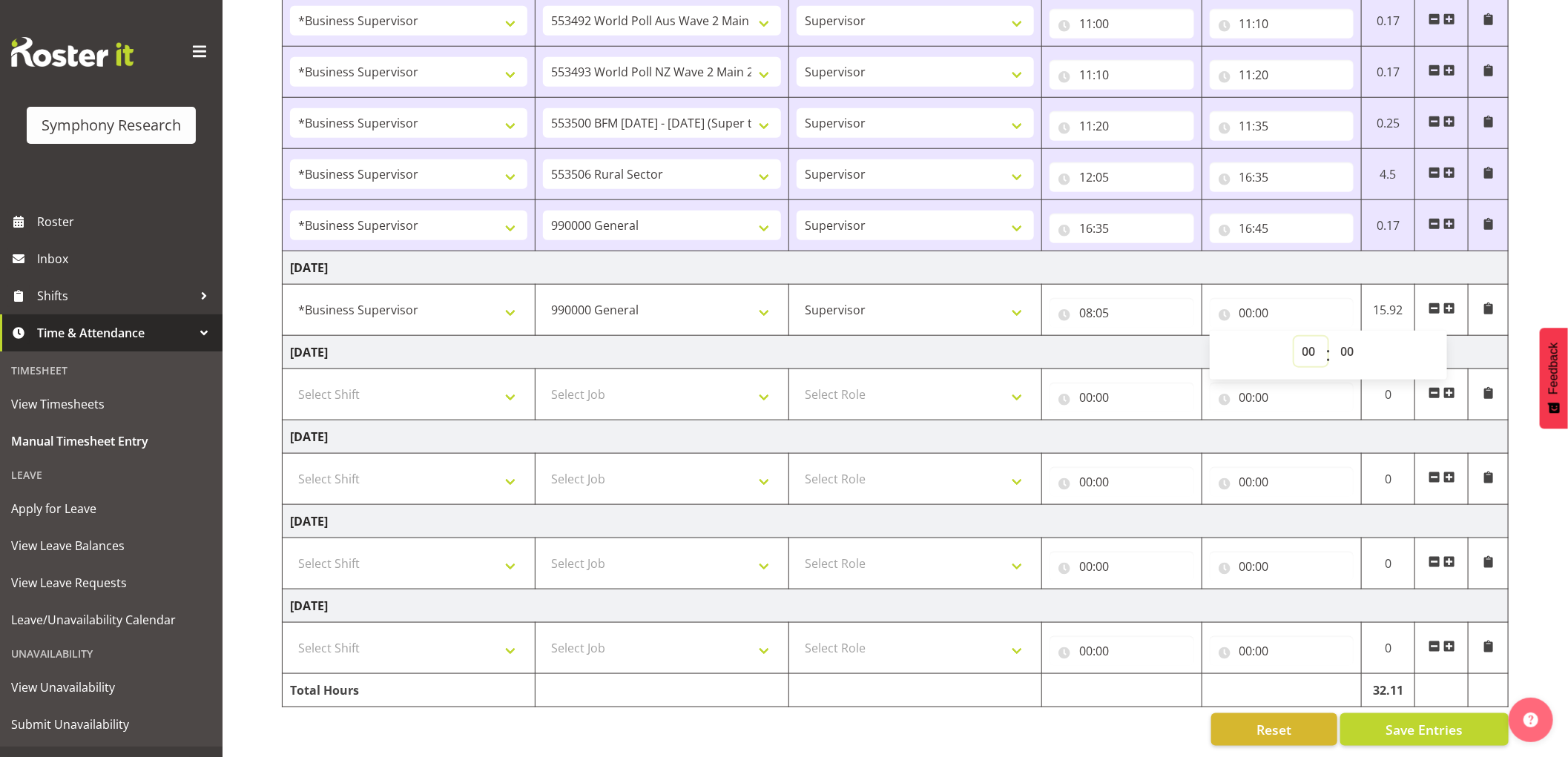
click at [1314, 337] on select "00 01 02 03 04 05 06 07 08 09 10 11 12 13 14 15 16 17 18 19 20 21 22 23" at bounding box center [1310, 352] width 33 height 30
select select "8"
click at [1294, 337] on select "00 01 02 03 04 05 06 07 08 09 10 11 12 13 14 15 16 17 18 19 20 21 22 23" at bounding box center [1310, 352] width 33 height 30
type input "08:00"
click at [1358, 342] on select "00 01 02 03 04 05 06 07 08 09 10 11 12 13 14 15 16 17 18 19 20 21 22 23 24 25 2…" at bounding box center [1349, 352] width 33 height 30
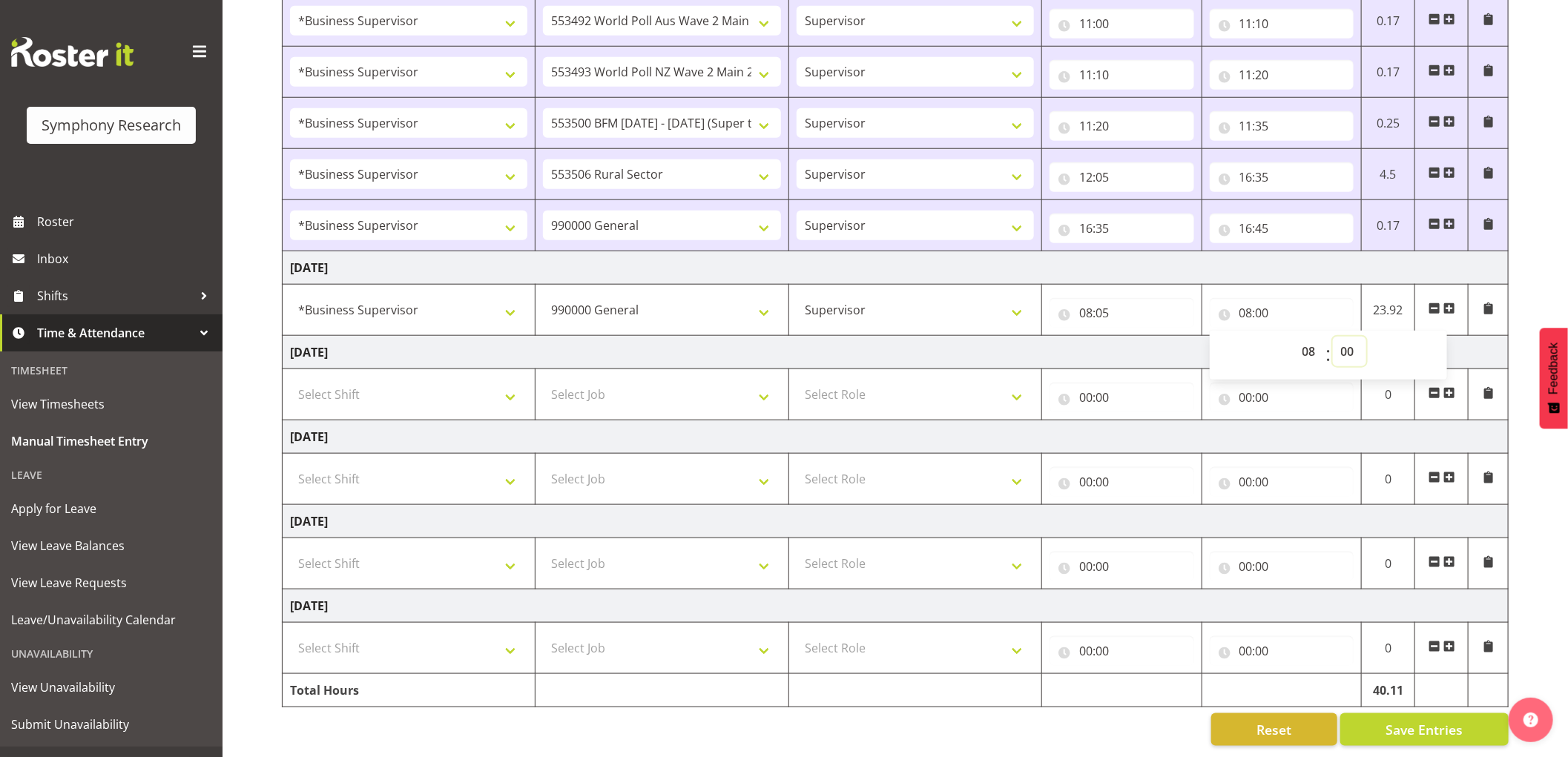
select select "45"
click at [1333, 337] on select "00 01 02 03 04 05 06 07 08 09 10 11 12 13 14 15 16 17 18 19 20 21 22 23 24 25 2…" at bounding box center [1349, 352] width 33 height 30
type input "08:45"
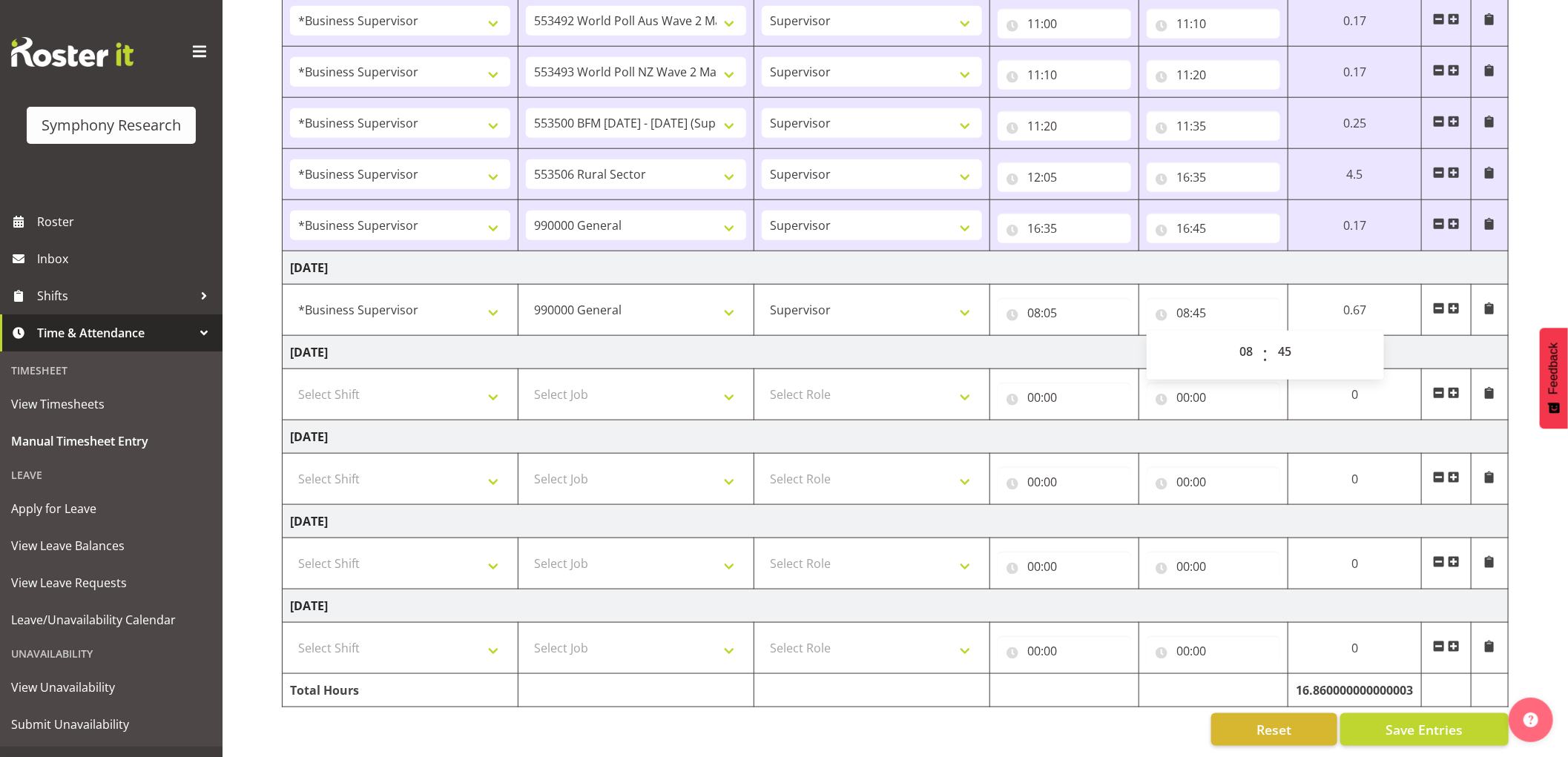
click at [1462, 291] on td at bounding box center [1446, 310] width 50 height 51
click at [1455, 303] on span at bounding box center [1454, 309] width 12 height 12
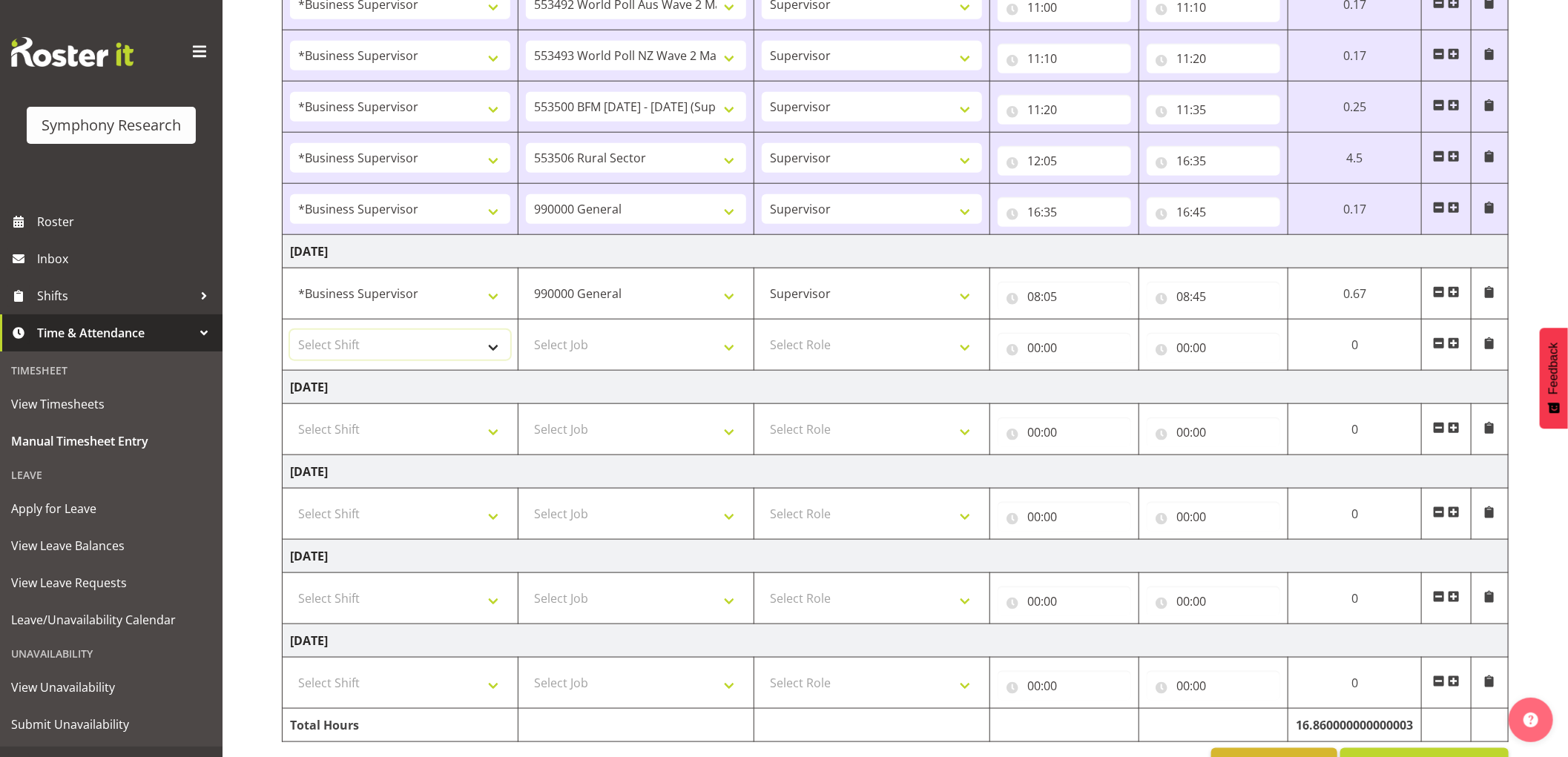
click at [366, 351] on select "Select Shift !!Weekend Residential (Roster IT Shift Label) *Business 9/10am ~ 4…" at bounding box center [400, 344] width 220 height 30
select select "1607"
click at [290, 331] on select "Select Shift !!Weekend Residential (Roster IT Shift Label) *Business 9/10am ~ 4…" at bounding box center [400, 344] width 220 height 30
click at [652, 353] on select "Select Job 550060 IF Admin 553492 World Poll Aus Wave 2 Main 2025 553493 World …" at bounding box center [635, 344] width 220 height 30
select select "10587"
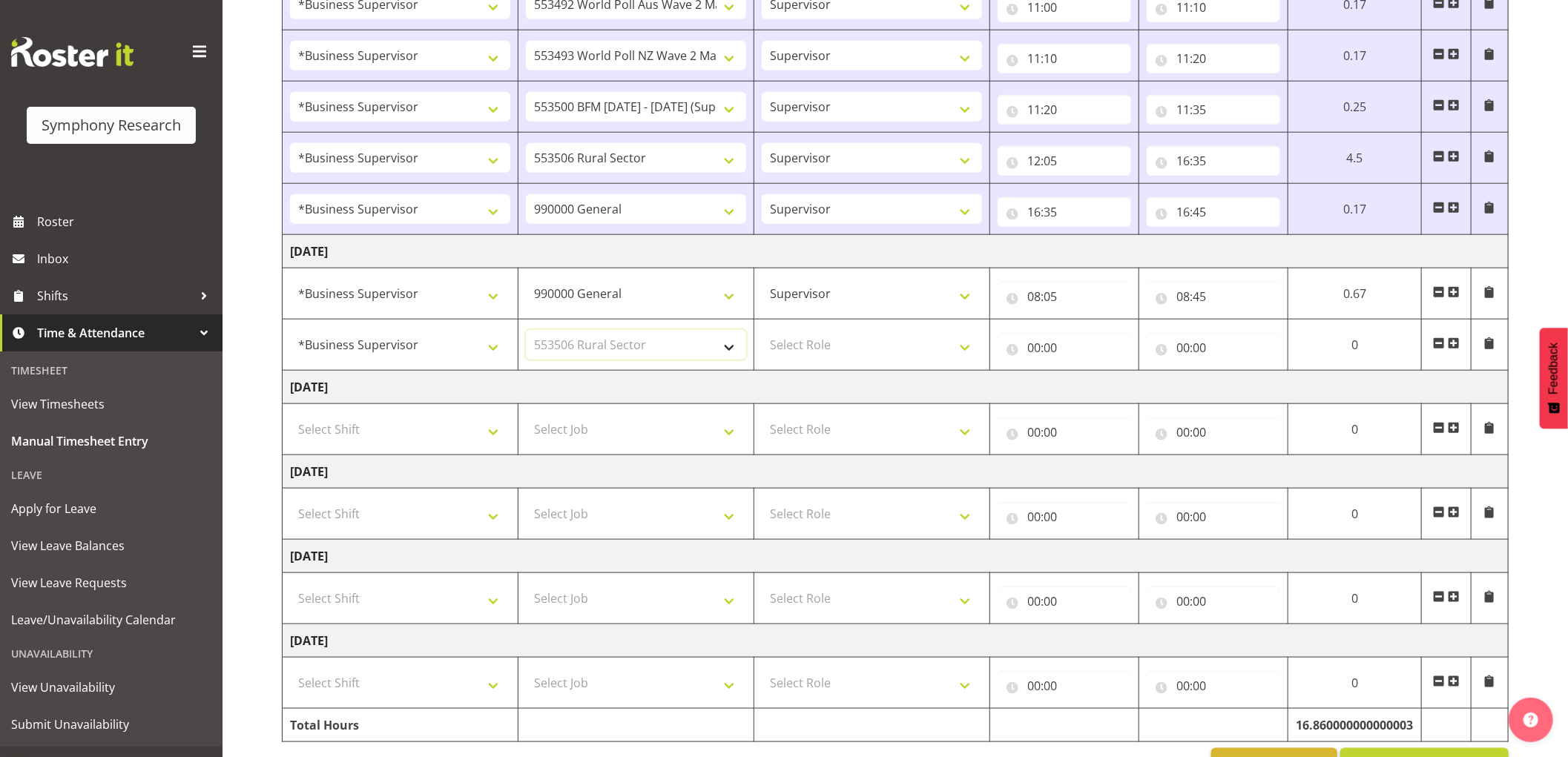
click at [526, 331] on select "Select Job 550060 IF Admin 553492 World Poll Aus Wave 2 Main 2025 553493 World …" at bounding box center [635, 344] width 220 height 30
click at [825, 354] on select "Select Role Supervisor Interviewing Briefing" at bounding box center [872, 344] width 220 height 30
select select "45"
click at [762, 331] on select "Select Role Supervisor Interviewing Briefing" at bounding box center [872, 344] width 220 height 30
click at [1038, 354] on input "00:00" at bounding box center [1064, 348] width 133 height 30
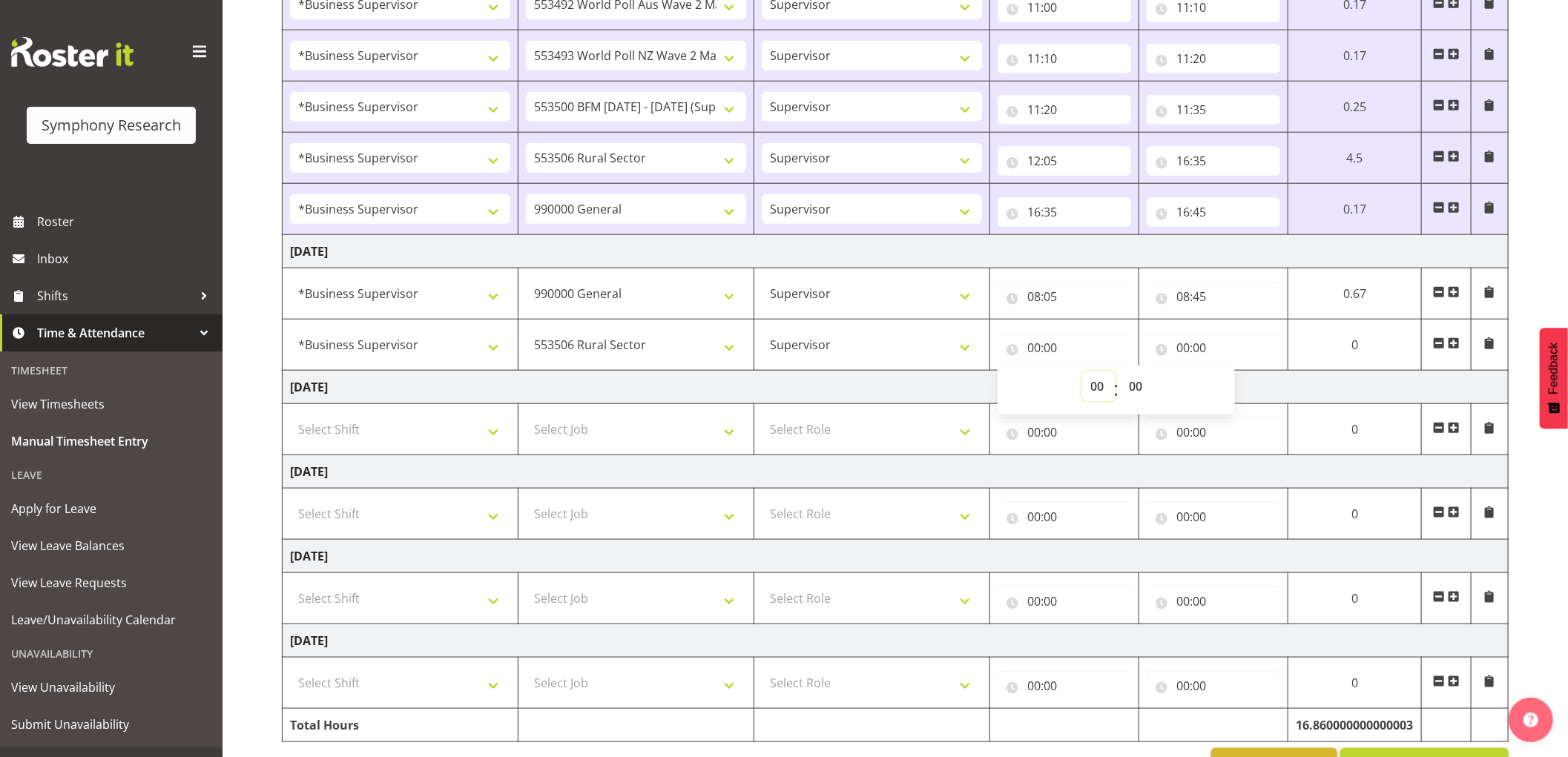
click at [1097, 389] on select "00 01 02 03 04 05 06 07 08 09 10 11 12 13 14 15 16 17 18 19 20 21 22 23" at bounding box center [1098, 387] width 33 height 30
select select "8"
click at [1082, 373] on select "00 01 02 03 04 05 06 07 08 09 10 11 12 13 14 15 16 17 18 19 20 21 22 23" at bounding box center [1098, 387] width 33 height 30
type input "08:00"
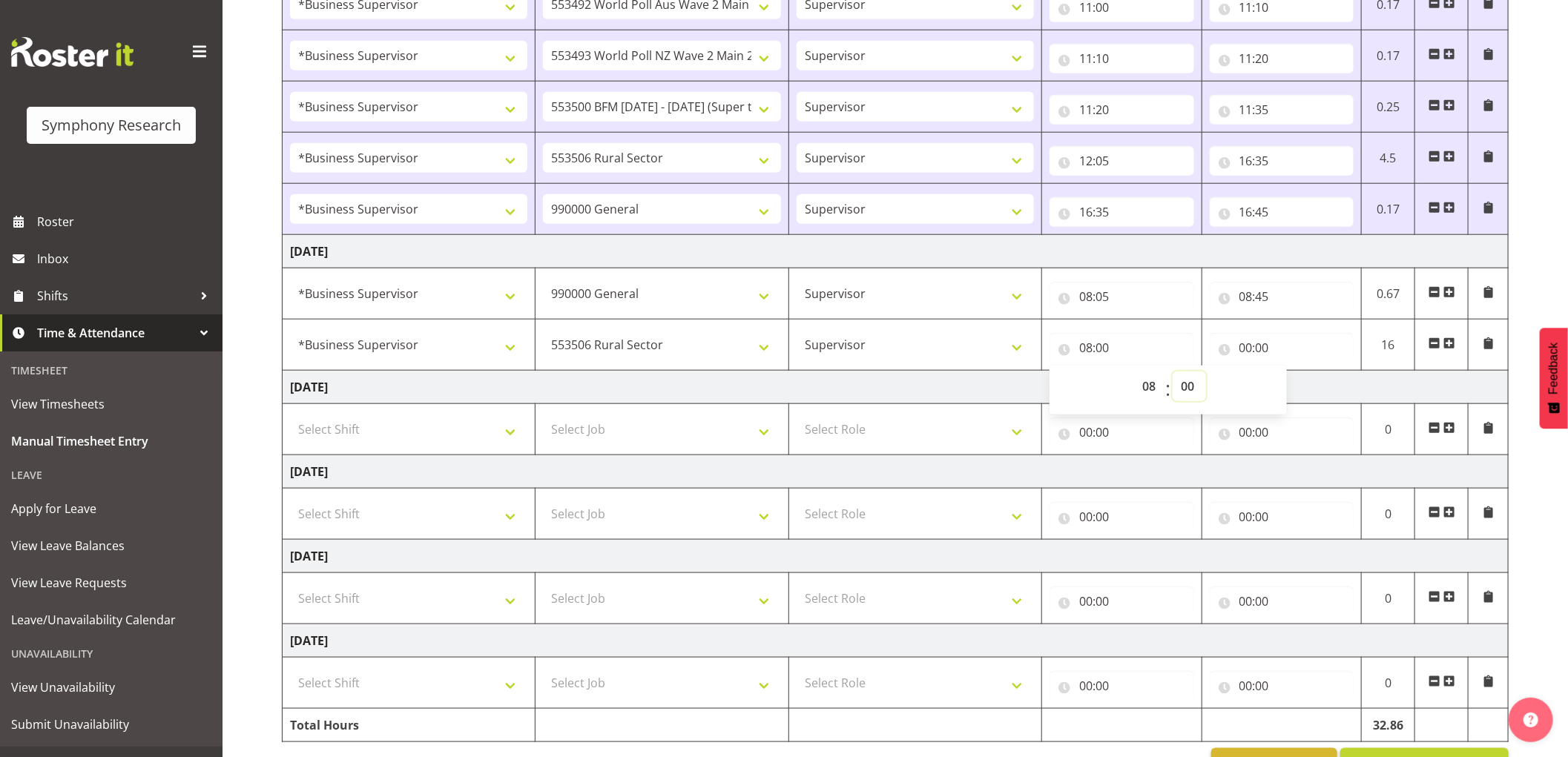
click at [1183, 390] on select "00 01 02 03 04 05 06 07 08 09 10 11 12 13 14 15 16 17 18 19 20 21 22 23 24 25 2…" at bounding box center [1189, 387] width 33 height 30
select select "45"
click at [1173, 373] on select "00 01 02 03 04 05 06 07 08 09 10 11 12 13 14 15 16 17 18 19 20 21 22 23 24 25 2…" at bounding box center [1189, 387] width 33 height 30
type input "08:45"
click at [1246, 353] on input "00:00" at bounding box center [1282, 348] width 145 height 30
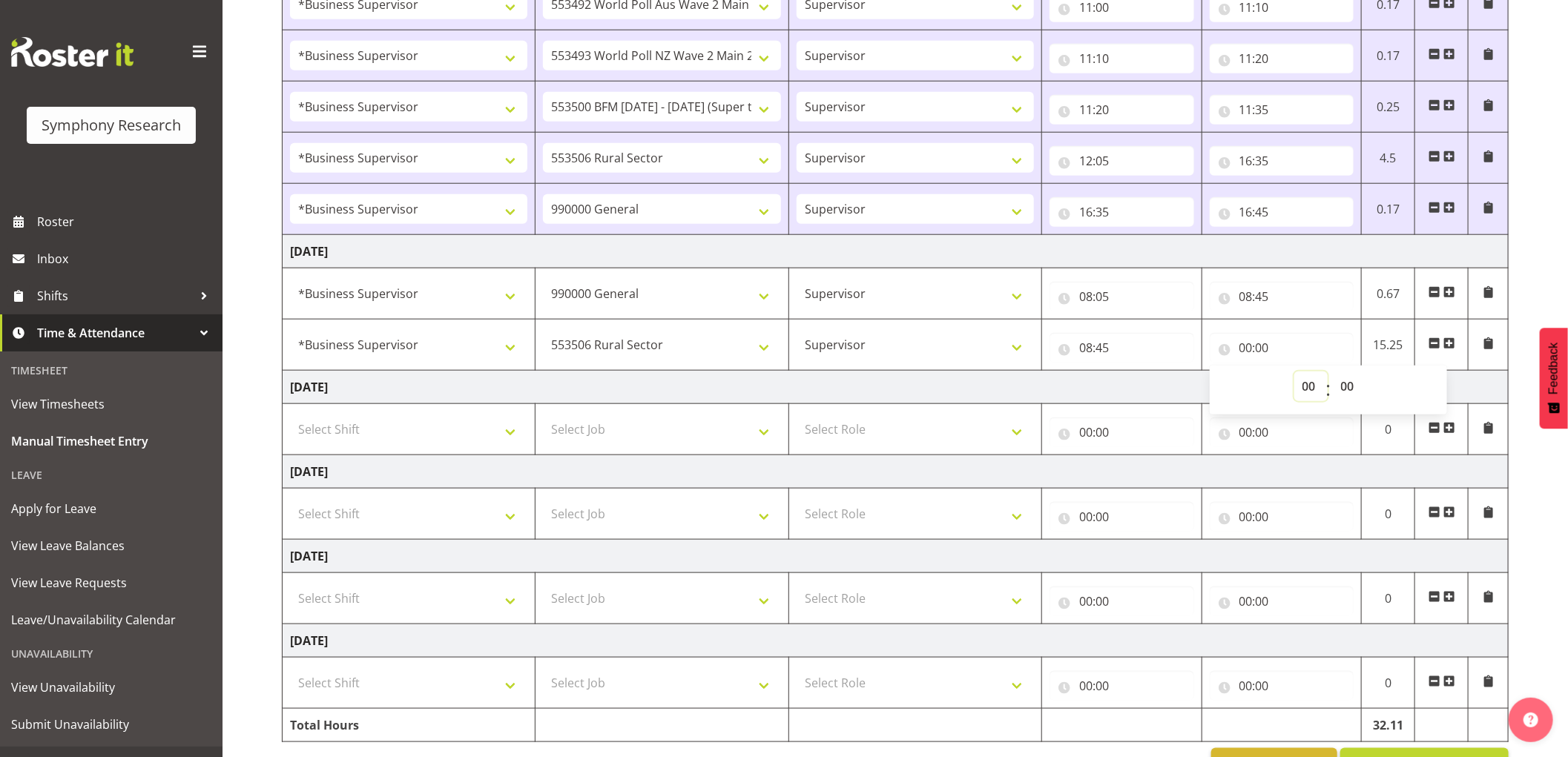
click at [1304, 383] on select "00 01 02 03 04 05 06 07 08 09 10 11 12 13 14 15 16 17 18 19 20 21 22 23" at bounding box center [1310, 387] width 33 height 30
select select "9"
click at [1294, 373] on select "00 01 02 03 04 05 06 07 08 09 10 11 12 13 14 15 16 17 18 19 20 21 22 23" at bounding box center [1310, 387] width 33 height 30
type input "09:00"
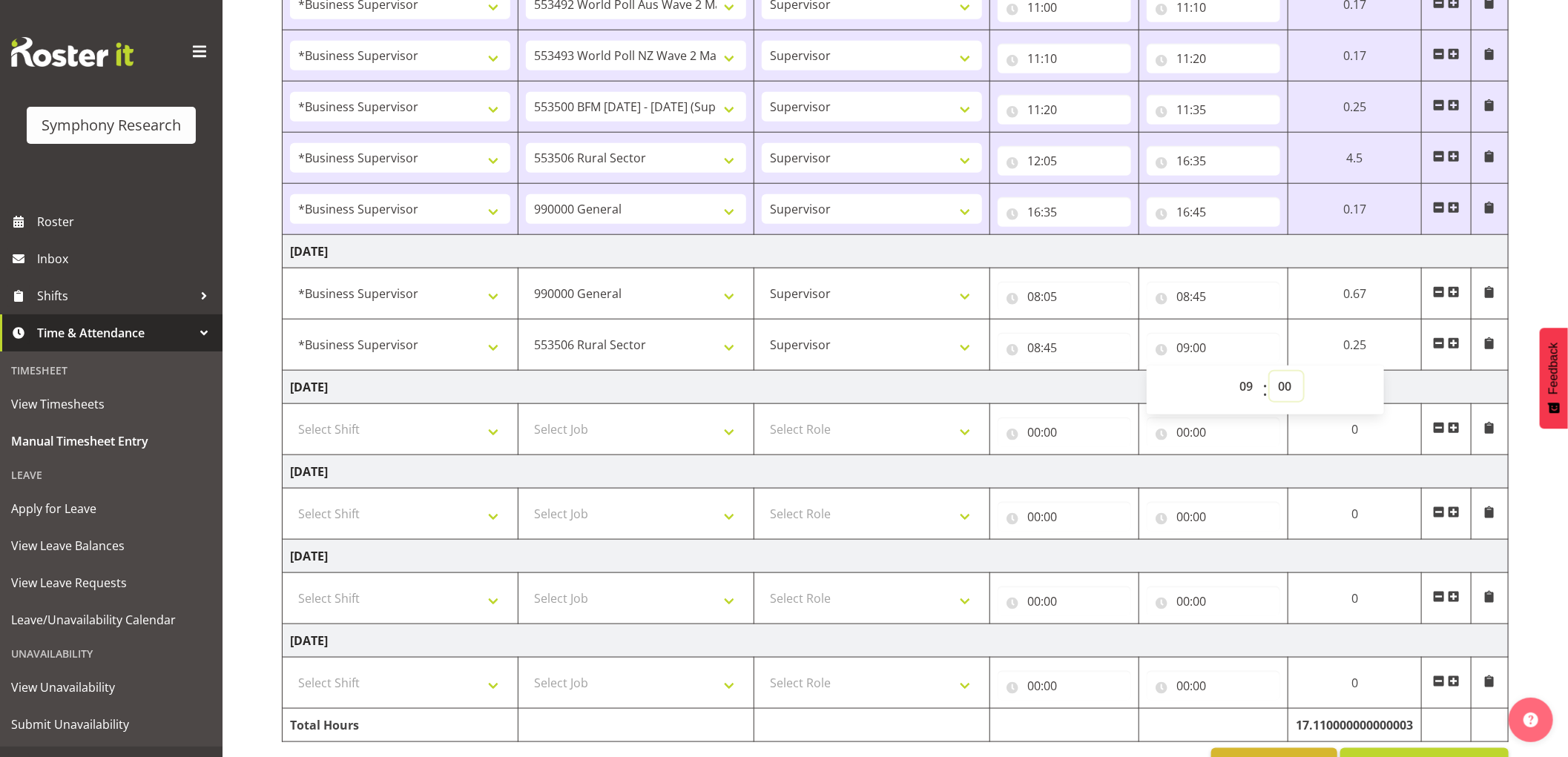
click at [1284, 381] on select "00 01 02 03 04 05 06 07 08 09 10 11 12 13 14 15 16 17 18 19 20 21 22 23 24 25 2…" at bounding box center [1286, 387] width 33 height 30
click at [600, 344] on select "550060 IF Admin 553492 World Poll Aus Wave 2 Main 2025 553493 World Poll NZ Wav…" at bounding box center [635, 344] width 220 height 30
select select "10575"
click at [526, 331] on select "550060 IF Admin 553492 World Poll Aus Wave 2 Main 2025 553493 World Poll NZ Wav…" at bounding box center [635, 344] width 220 height 30
click at [1455, 344] on span at bounding box center [1454, 343] width 12 height 12
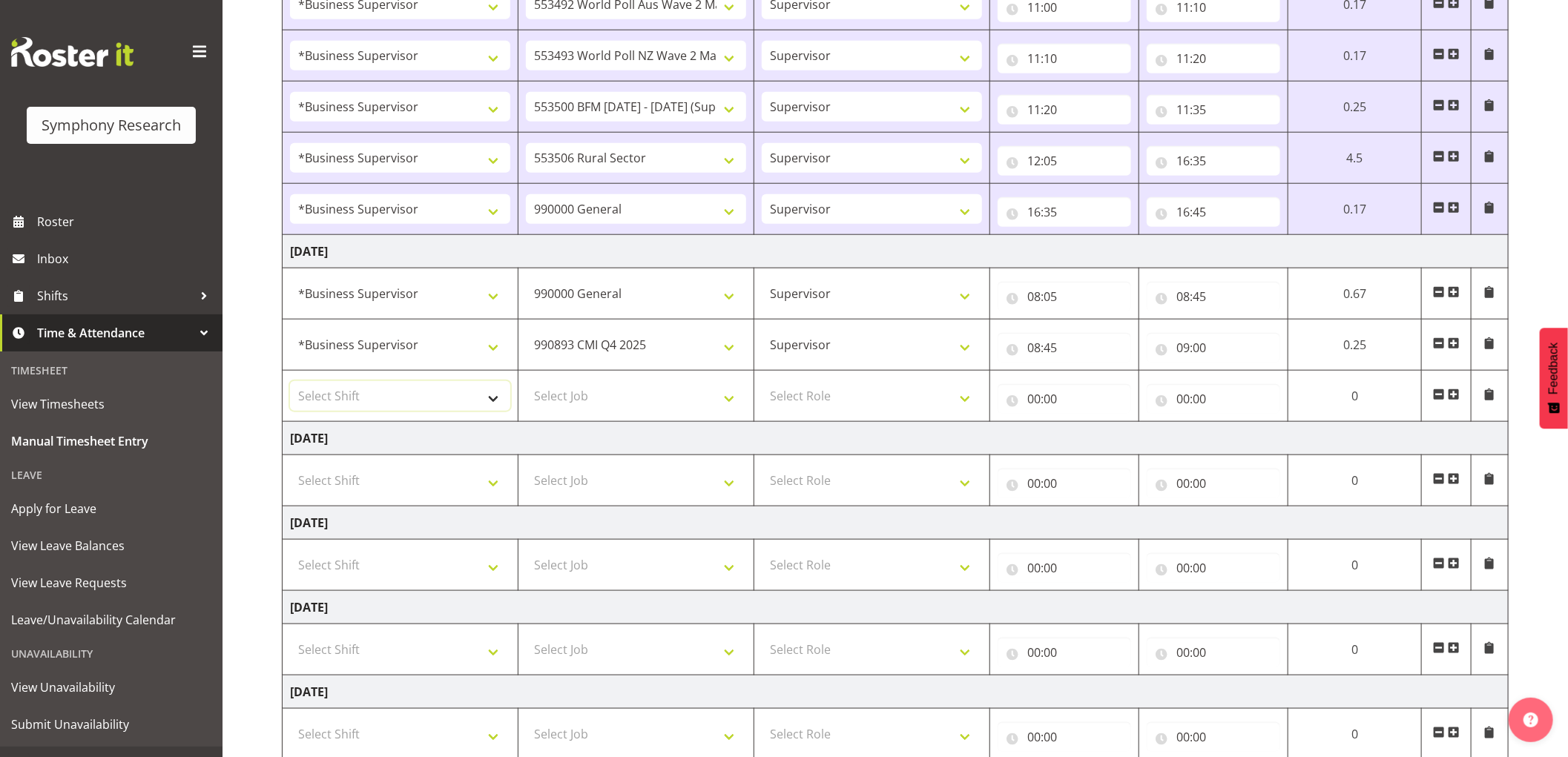
click at [413, 410] on select "Select Shift !!Weekend Residential (Roster IT Shift Label) *Business 9/10am ~ 4…" at bounding box center [400, 396] width 220 height 30
select select "1607"
click at [290, 383] on select "Select Shift !!Weekend Residential (Roster IT Shift Label) *Business 9/10am ~ 4…" at bounding box center [400, 396] width 220 height 30
click at [597, 404] on select "Select Job 550060 IF Admin 553492 World Poll Aus Wave 2 Main 2025 553493 World …" at bounding box center [635, 396] width 220 height 30
select select "9426"
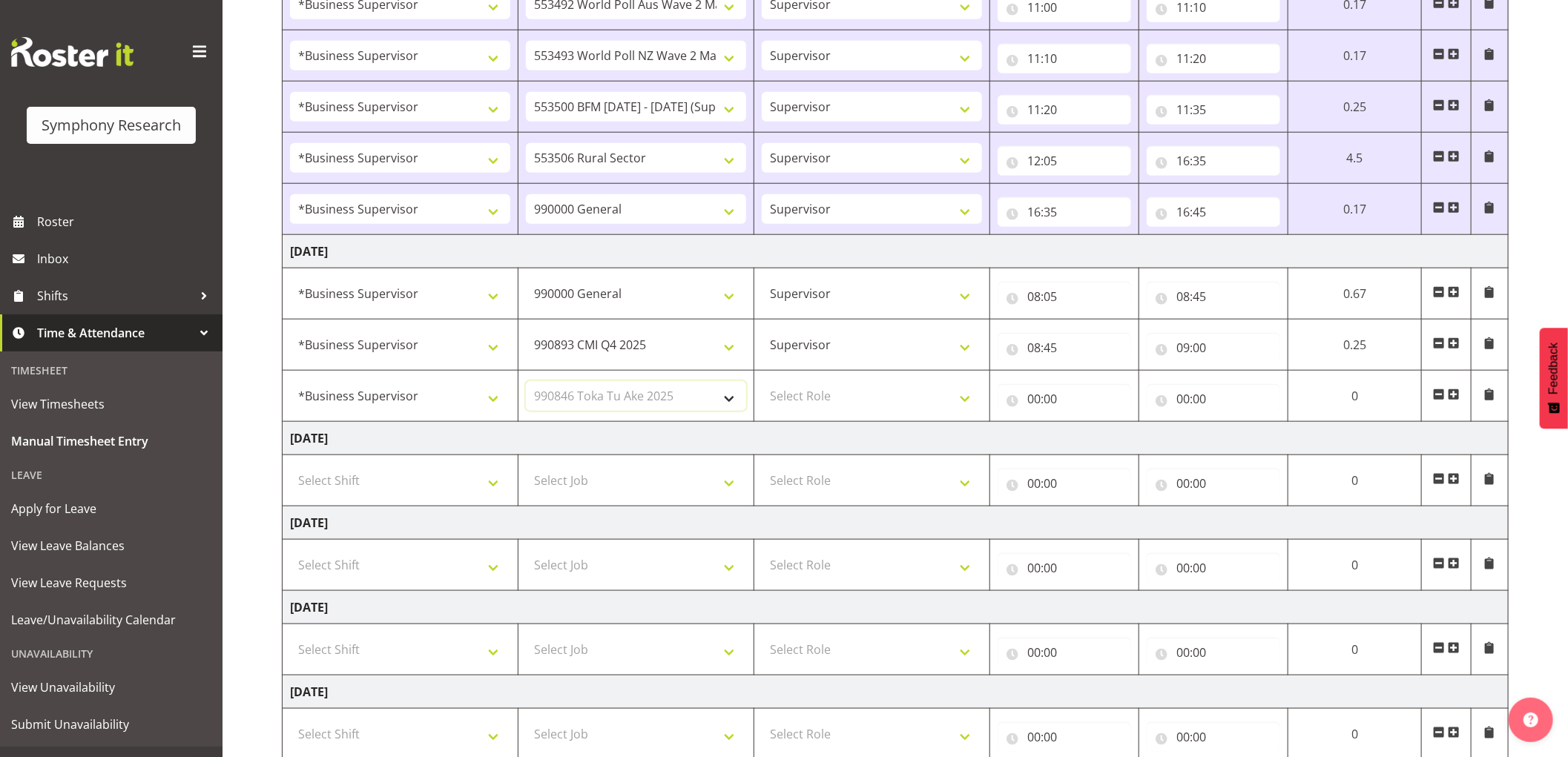
click at [526, 383] on select "Select Job 550060 IF Admin 553492 World Poll Aus Wave 2 Main 2025 553493 World …" at bounding box center [635, 396] width 220 height 30
click at [821, 404] on select "Select Role Supervisor Interviewing Briefing" at bounding box center [872, 396] width 220 height 30
select select "45"
click at [762, 383] on select "Select Role Supervisor Interviewing Briefing" at bounding box center [872, 396] width 220 height 30
click at [1037, 404] on input "00:00" at bounding box center [1064, 399] width 133 height 30
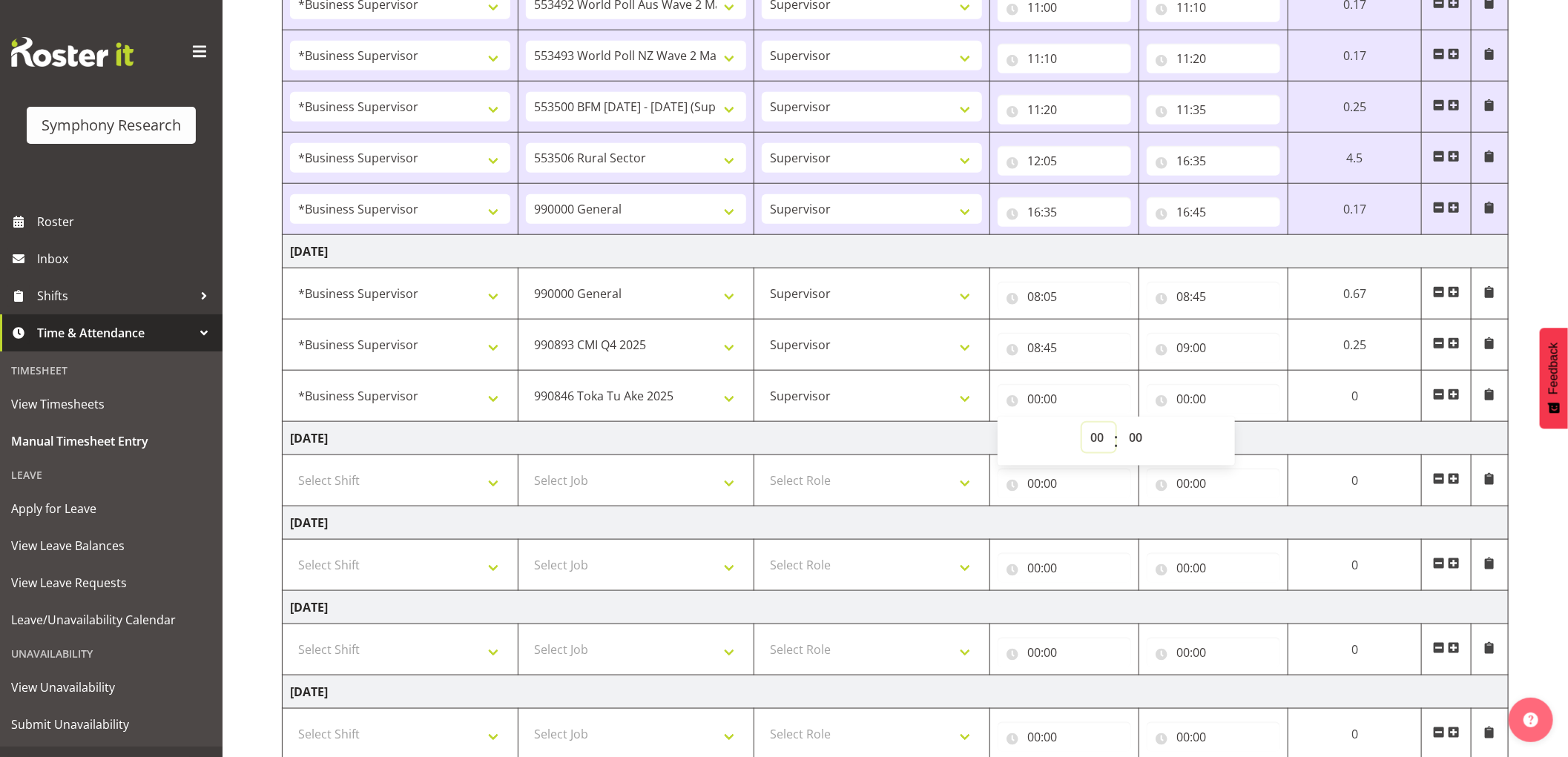
click at [1093, 439] on select "00 01 02 03 04 05 06 07 08 09 10 11 12 13 14 15 16 17 18 19 20 21 22 23" at bounding box center [1098, 438] width 33 height 30
select select "9"
click at [1082, 424] on select "00 01 02 03 04 05 06 07 08 09 10 11 12 13 14 15 16 17 18 19 20 21 22 23" at bounding box center [1098, 438] width 33 height 30
type input "09:00"
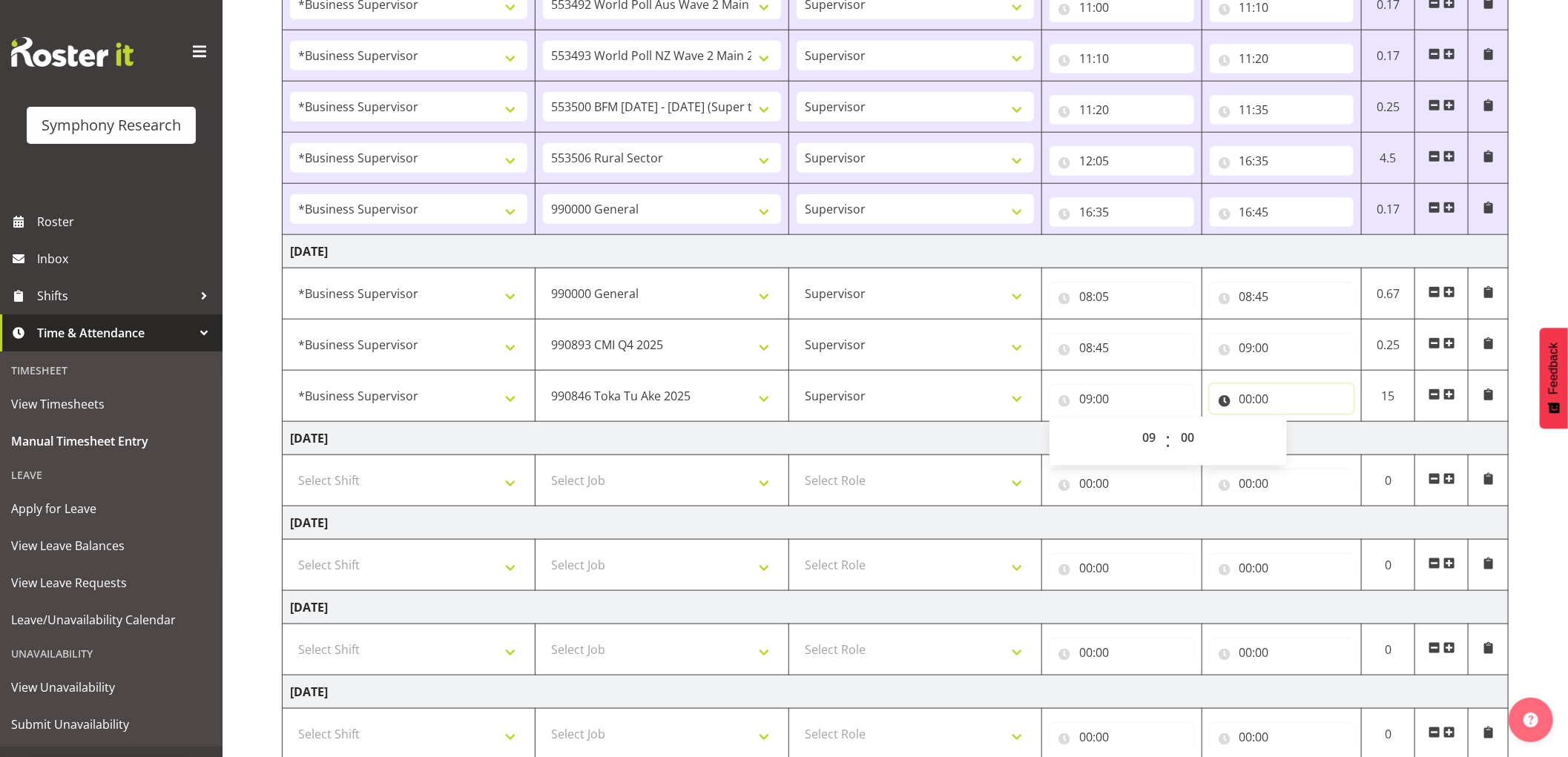
click at [1252, 399] on input "00:00" at bounding box center [1282, 399] width 145 height 30
click at [1302, 435] on select "00 01 02 03 04 05 06 07 08 09 10 11 12 13 14 15 16 17 18 19 20 21 22 23" at bounding box center [1310, 438] width 33 height 30
select select "9"
click at [1294, 424] on select "00 01 02 03 04 05 06 07 08 09 10 11 12 13 14 15 16 17 18 19 20 21 22 23" at bounding box center [1310, 438] width 33 height 30
type input "09:00"
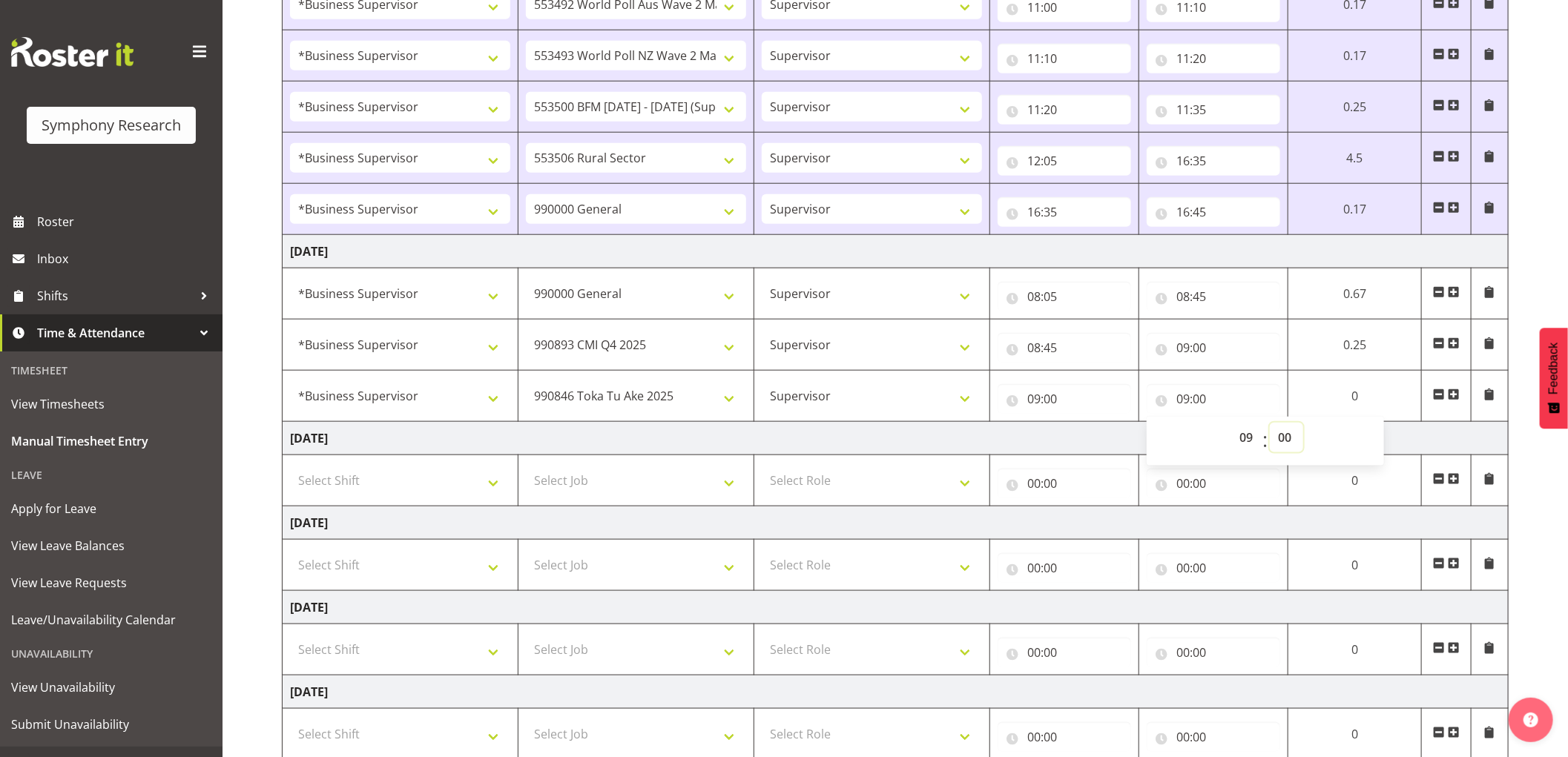
click at [1288, 446] on select "00 01 02 03 04 05 06 07 08 09 10 11 12 13 14 15 16 17 18 19 20 21 22 23 24 25 2…" at bounding box center [1286, 438] width 33 height 30
select select "5"
click at [1270, 424] on select "00 01 02 03 04 05 06 07 08 09 10 11 12 13 14 15 16 17 18 19 20 21 22 23 24 25 2…" at bounding box center [1286, 438] width 33 height 30
type input "09:05"
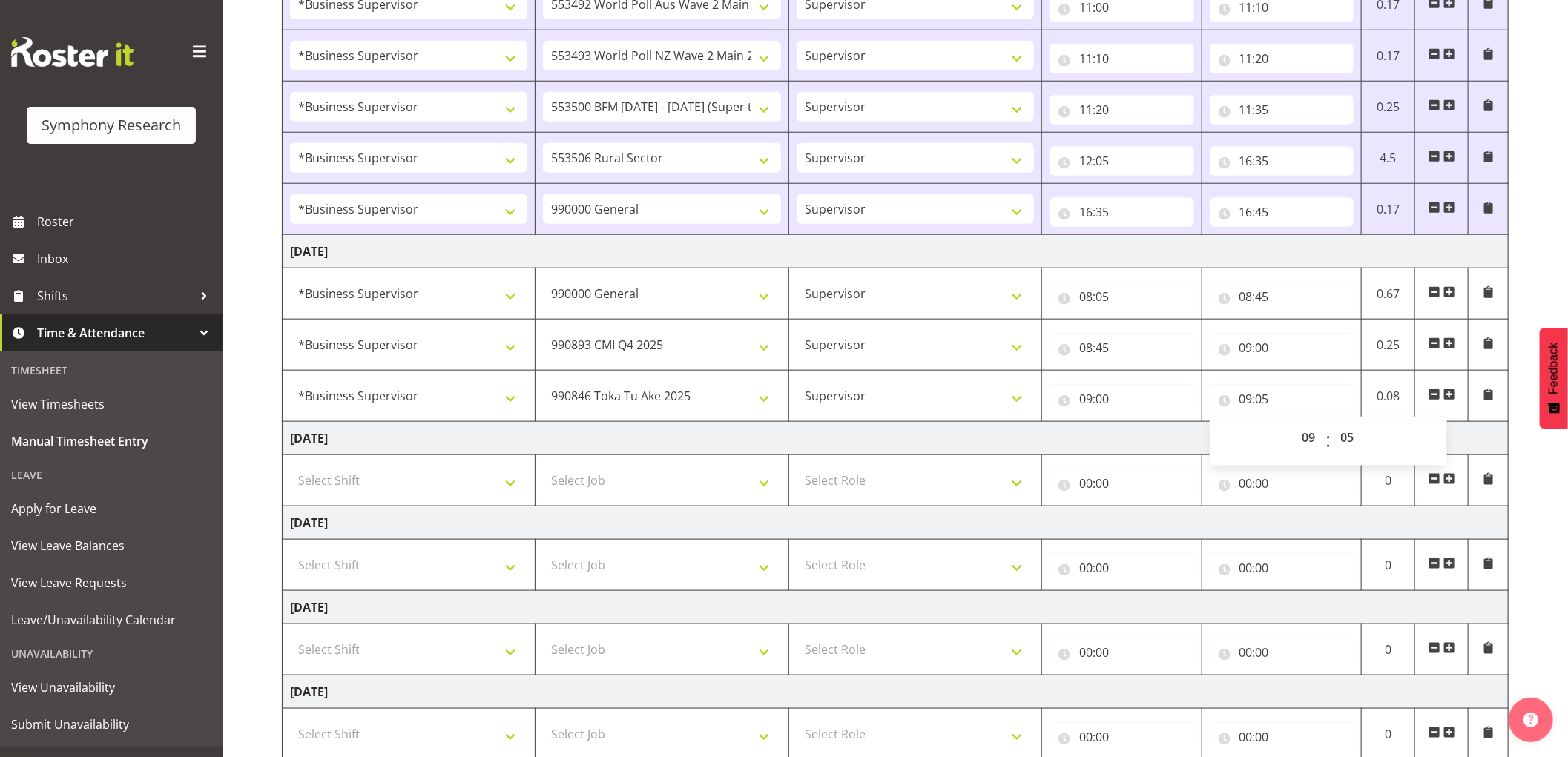
click at [1450, 391] on span at bounding box center [1449, 395] width 12 height 12
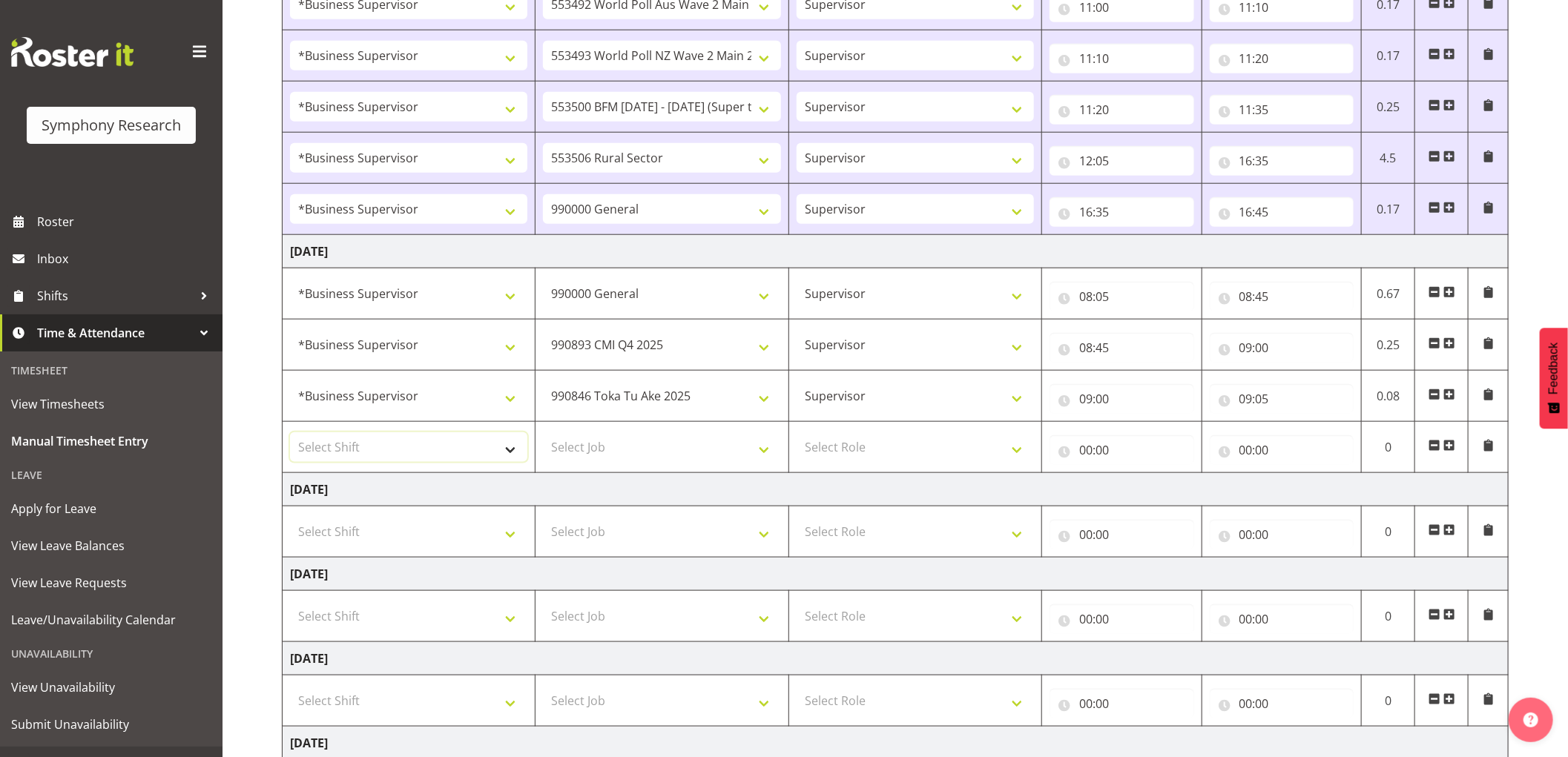
click at [339, 460] on select "Select Shift !!Weekend Residential (Roster IT Shift Label) *Business 9/10am ~ 4…" at bounding box center [409, 447] width 237 height 30
click at [290, 434] on select "Select Shift !!Weekend Residential (Roster IT Shift Label) *Business 9/10am ~ 4…" at bounding box center [409, 447] width 237 height 30
click at [451, 461] on select "!!Weekend Residential (Roster IT Shift Label) *Business 9/10am ~ 4:30pm *Busine…" at bounding box center [409, 447] width 237 height 30
select select "1607"
click at [290, 434] on select "!!Weekend Residential (Roster IT Shift Label) *Business 9/10am ~ 4:30pm *Busine…" at bounding box center [409, 447] width 237 height 30
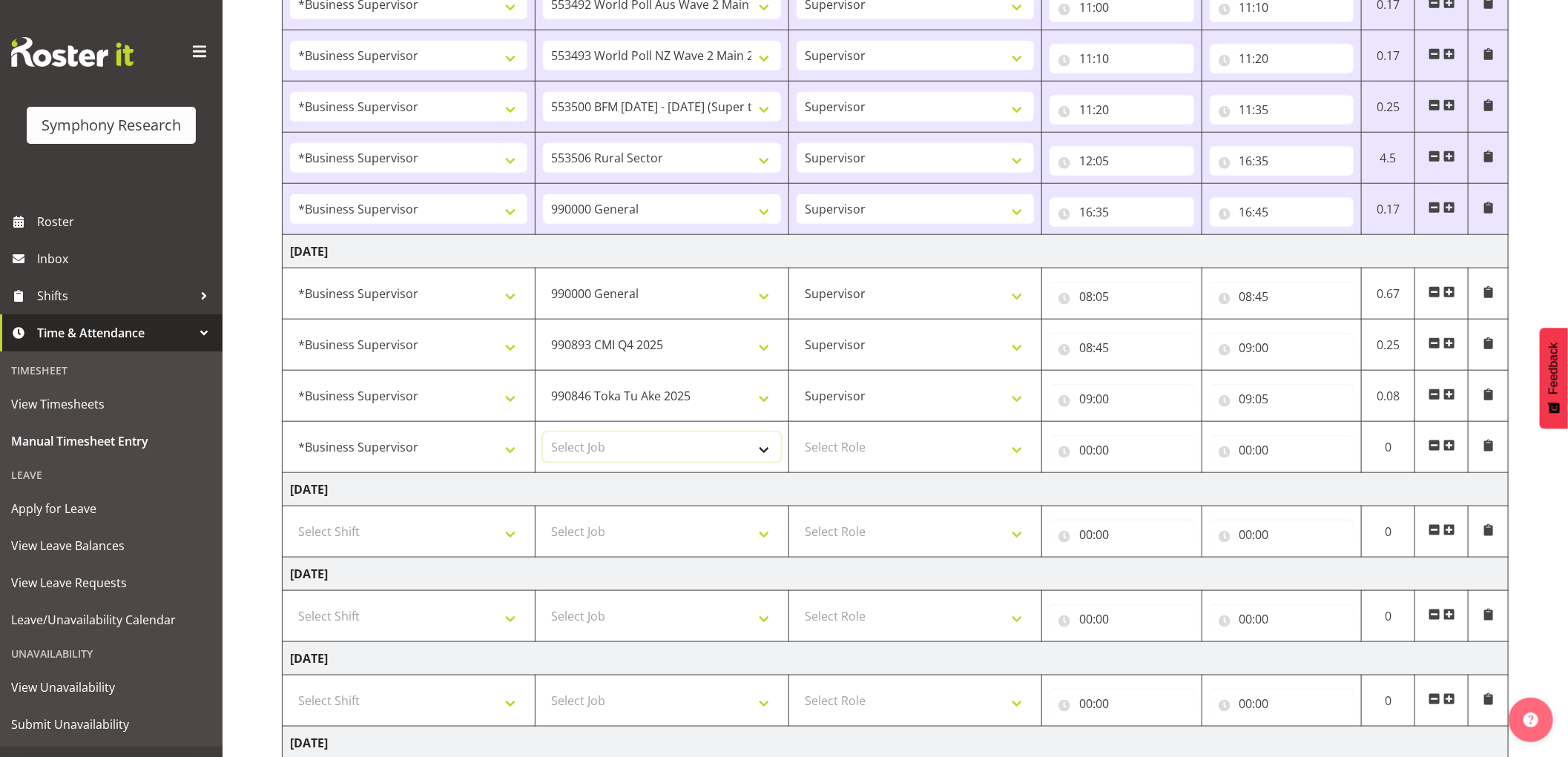
click at [635, 454] on select "Select Job 550060 IF Admin 553492 World Poll Aus Wave 2 Main 2025 553493 World …" at bounding box center [661, 447] width 237 height 30
select select "10633"
click at [543, 434] on select "Select Job 550060 IF Admin 553492 World Poll Aus Wave 2 Main 2025 553493 World …" at bounding box center [661, 447] width 237 height 30
click at [874, 454] on select "Select Role Supervisor Interviewing Briefing" at bounding box center [916, 447] width 237 height 30
select select "45"
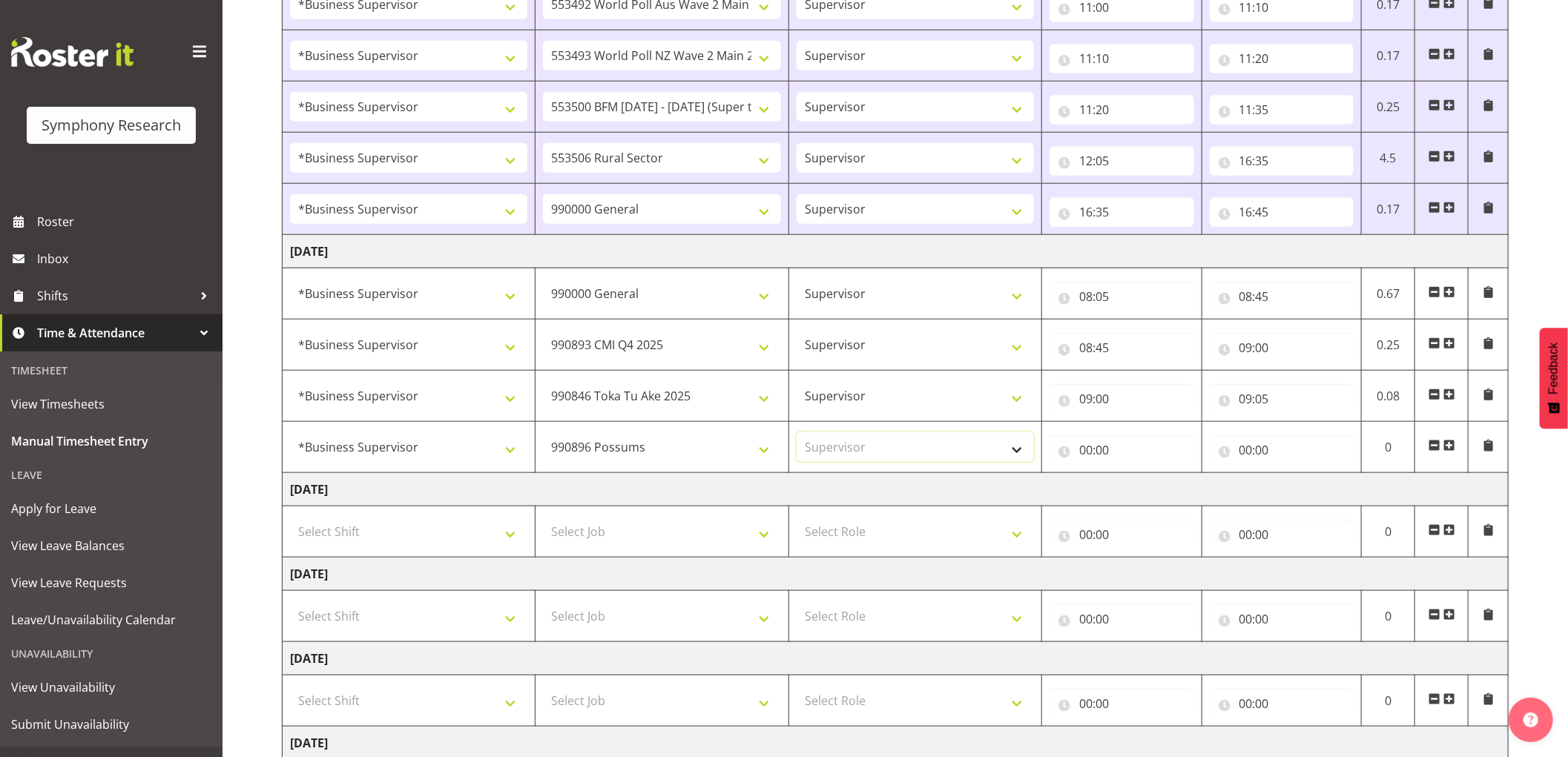
click at [797, 434] on select "Select Role Supervisor Interviewing Briefing" at bounding box center [916, 447] width 237 height 30
click at [1095, 454] on input "00:00" at bounding box center [1122, 450] width 145 height 30
click at [1142, 500] on select "00 01 02 03 04 05 06 07 08 09 10 11 12 13 14 15 16 17 18 19 20 21 22 23" at bounding box center [1150, 489] width 33 height 30
select select "9"
click at [1134, 475] on select "00 01 02 03 04 05 06 07 08 09 10 11 12 13 14 15 16 17 18 19 20 21 22 23" at bounding box center [1150, 489] width 33 height 30
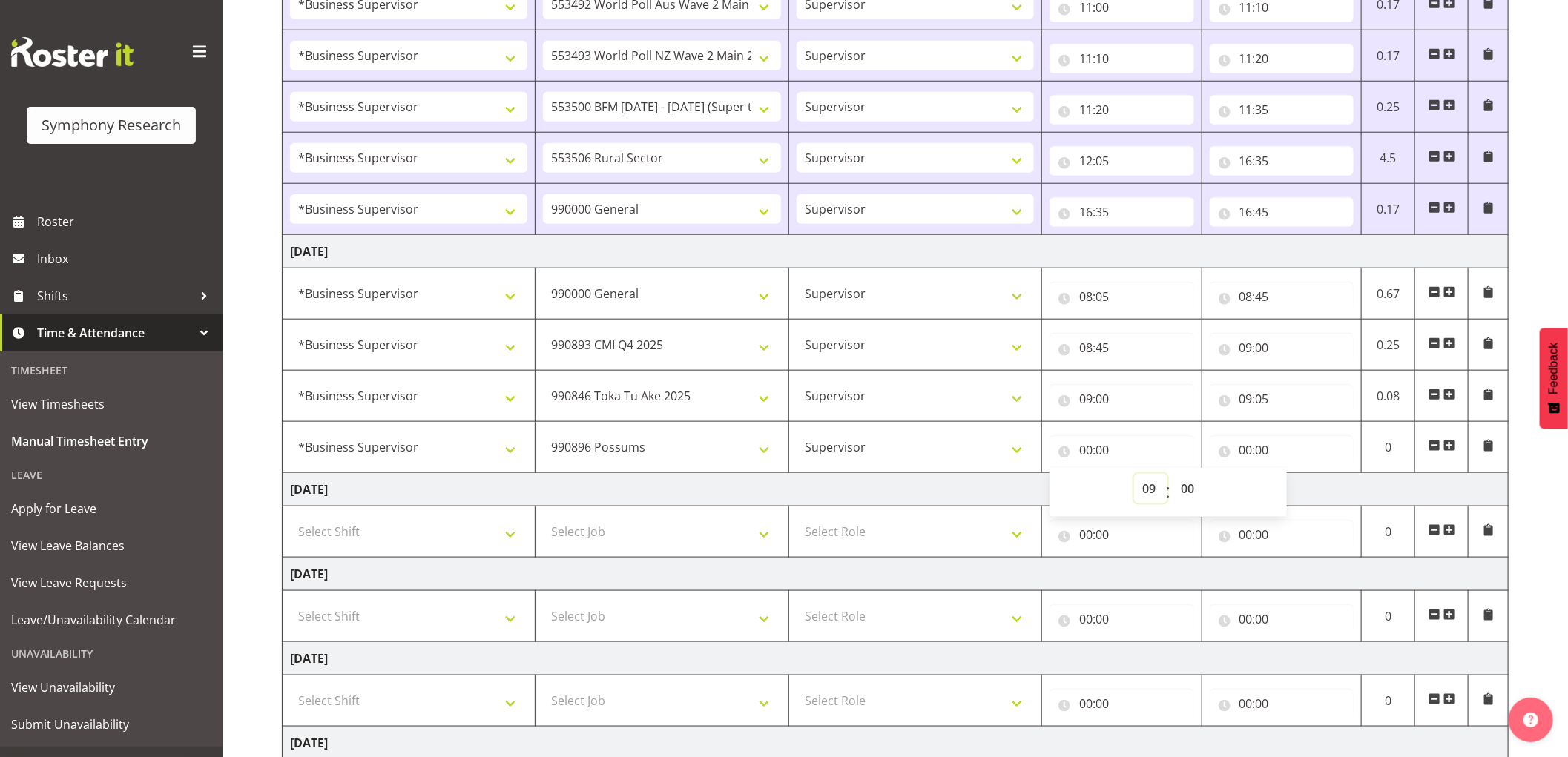
type input "09:00"
click at [1180, 495] on select "00 01 02 03 04 05 06 07 08 09 10 11 12 13 14 15 16 17 18 19 20 21 22 23 24 25 2…" at bounding box center [1189, 489] width 33 height 30
select select "5"
click at [1173, 475] on select "00 01 02 03 04 05 06 07 08 09 10 11 12 13 14 15 16 17 18 19 20 21 22 23 24 25 2…" at bounding box center [1189, 489] width 33 height 30
type input "09:05"
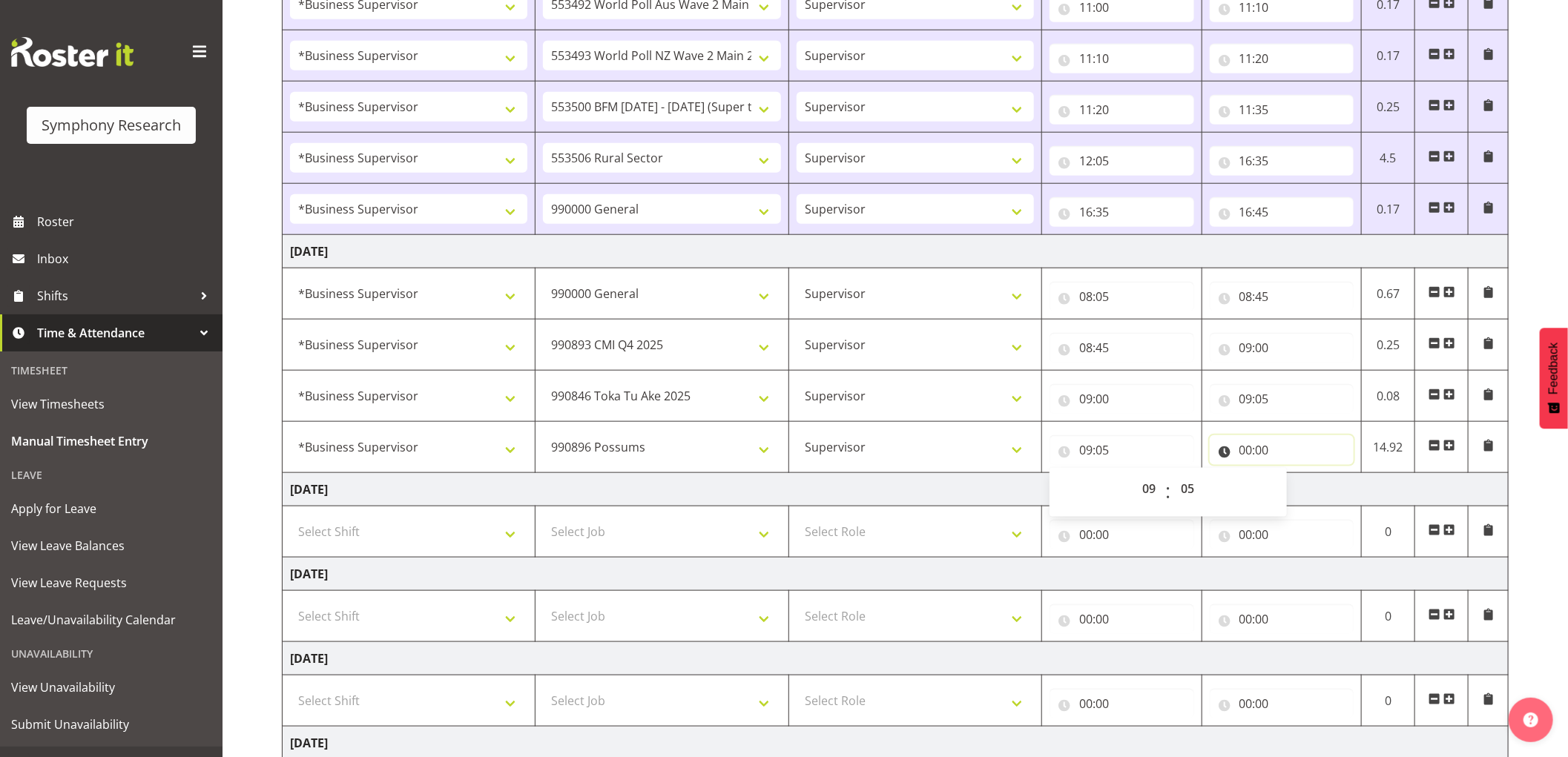
click at [1250, 451] on input "00:00" at bounding box center [1282, 450] width 145 height 30
click at [1308, 486] on select "00 01 02 03 04 05 06 07 08 09 10 11 12 13 14 15 16 17 18 19 20 21 22 23" at bounding box center [1310, 489] width 33 height 30
select select "11"
click at [1294, 475] on select "00 01 02 03 04 05 06 07 08 09 10 11 12 13 14 15 16 17 18 19 20 21 22 23" at bounding box center [1310, 489] width 33 height 30
type input "11:00"
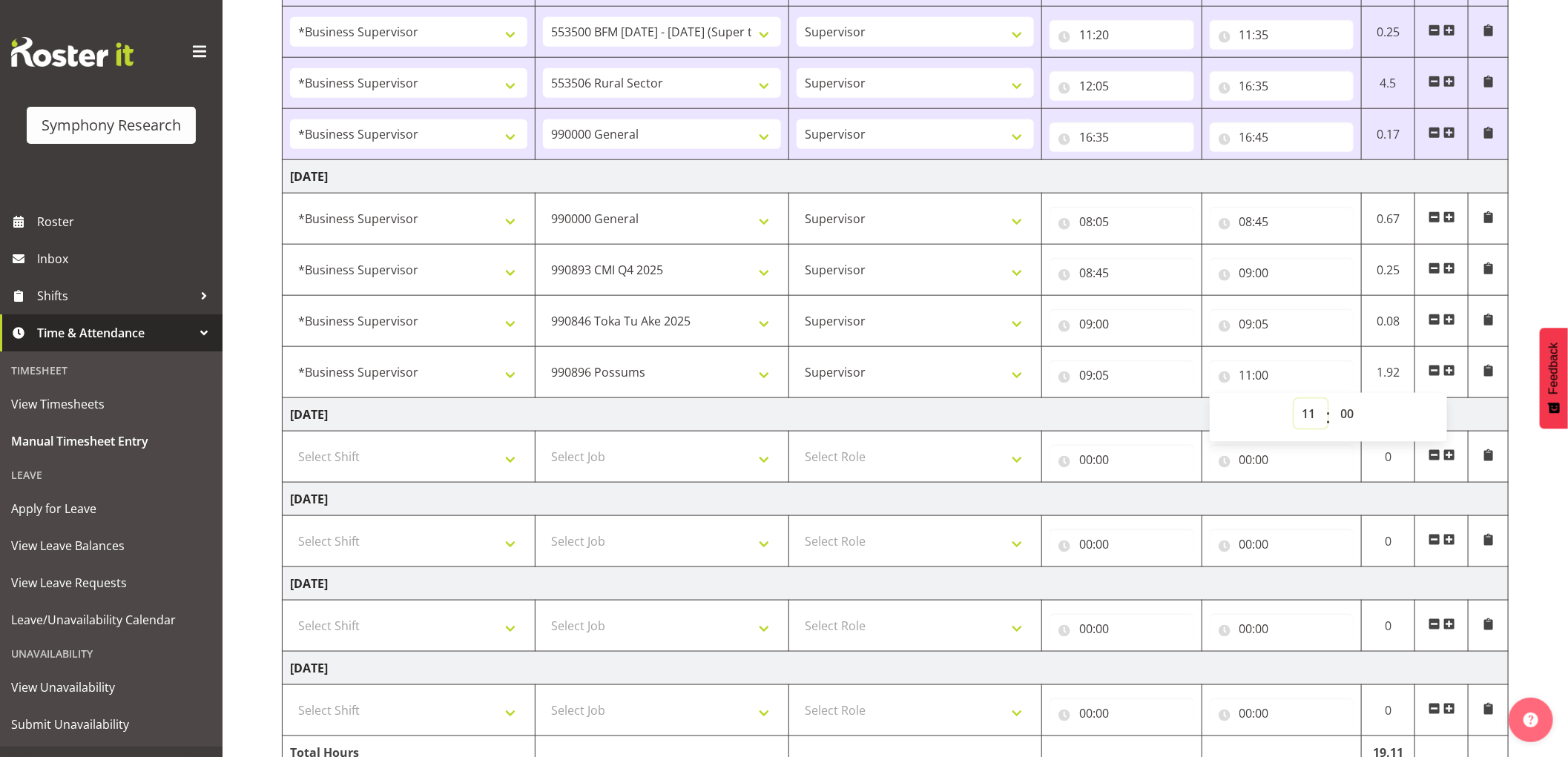
scroll to position [1039, 0]
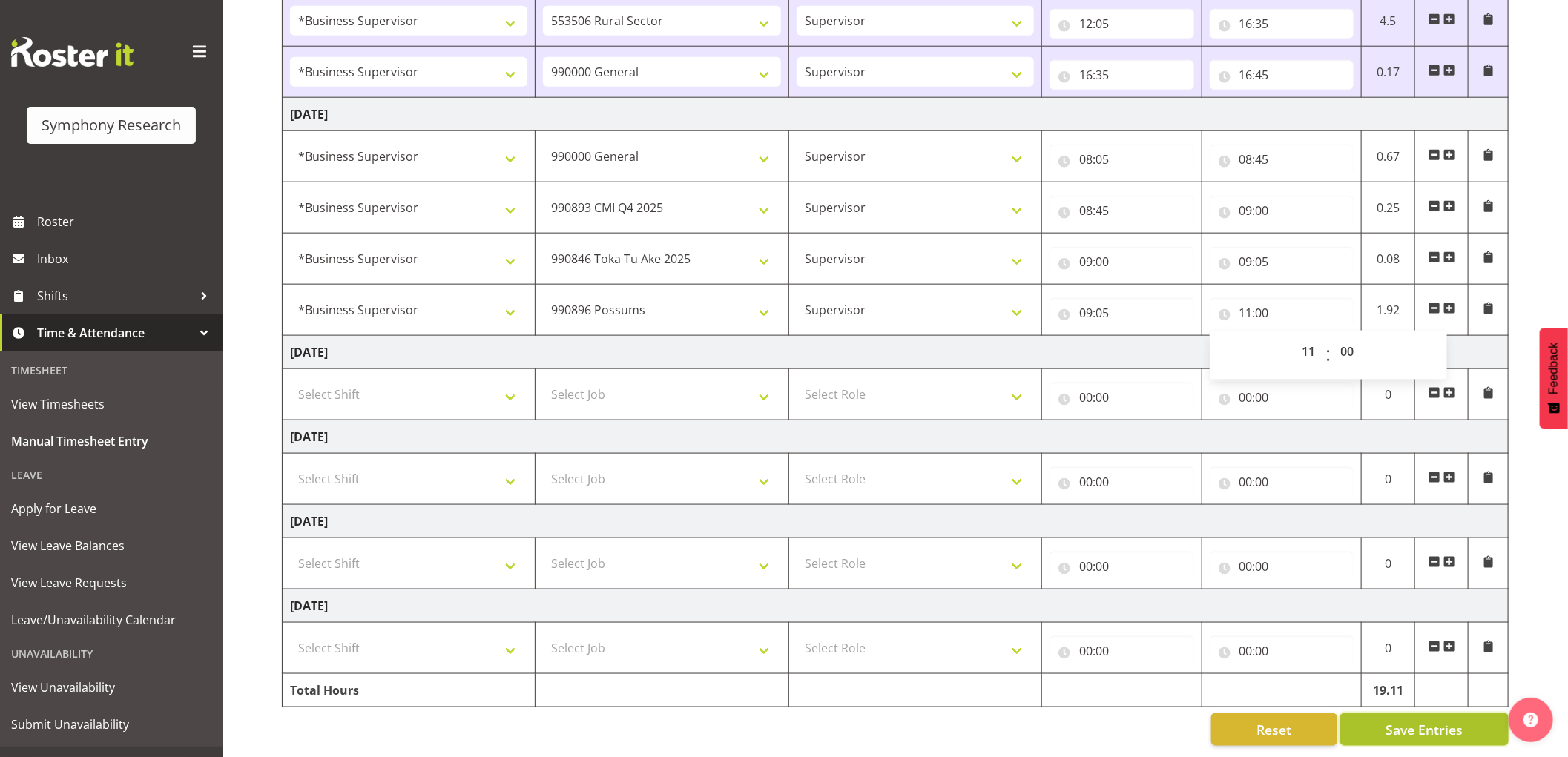
click at [1426, 720] on span "Save Entries" at bounding box center [1424, 730] width 77 height 19
